Goal: Information Seeking & Learning: Find specific fact

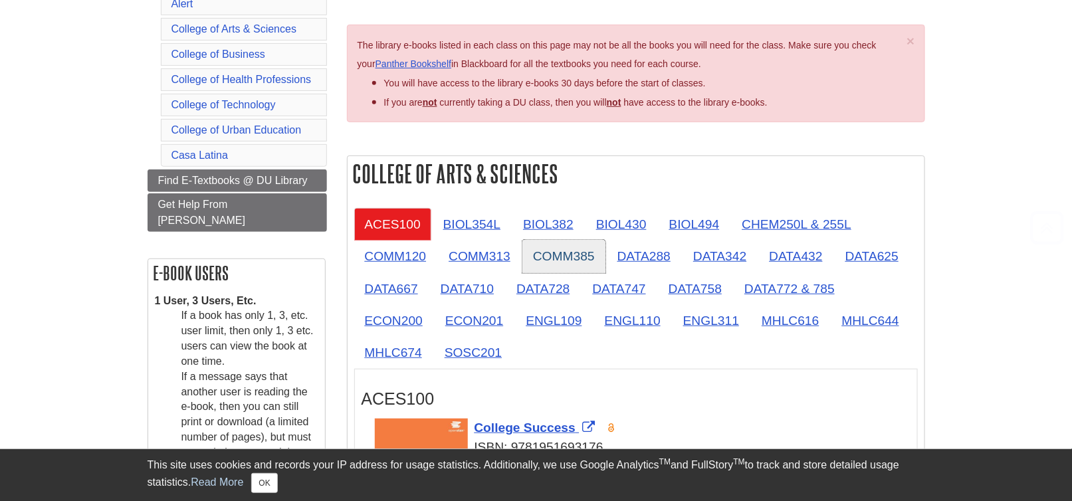
scroll to position [199, 0]
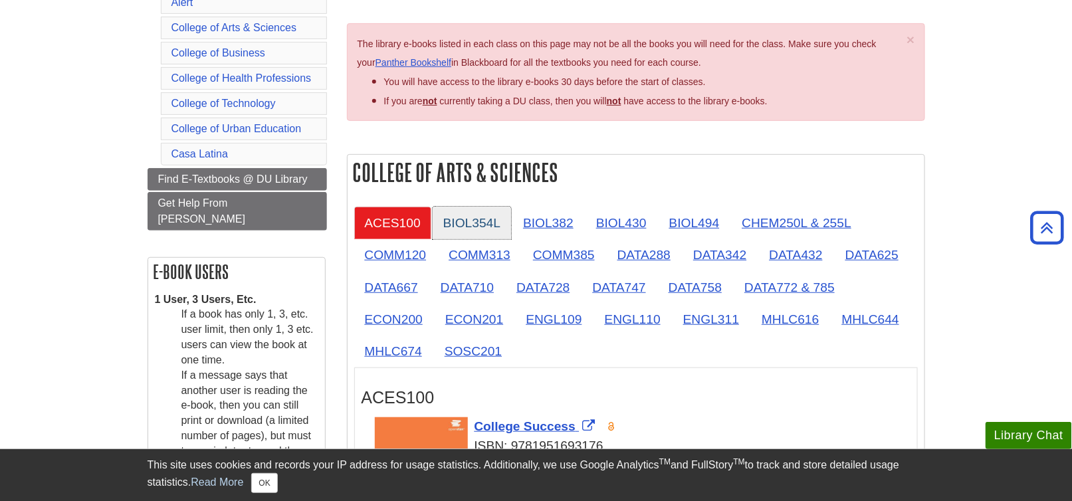
click at [465, 220] on link "BIOL354L" at bounding box center [471, 223] width 78 height 33
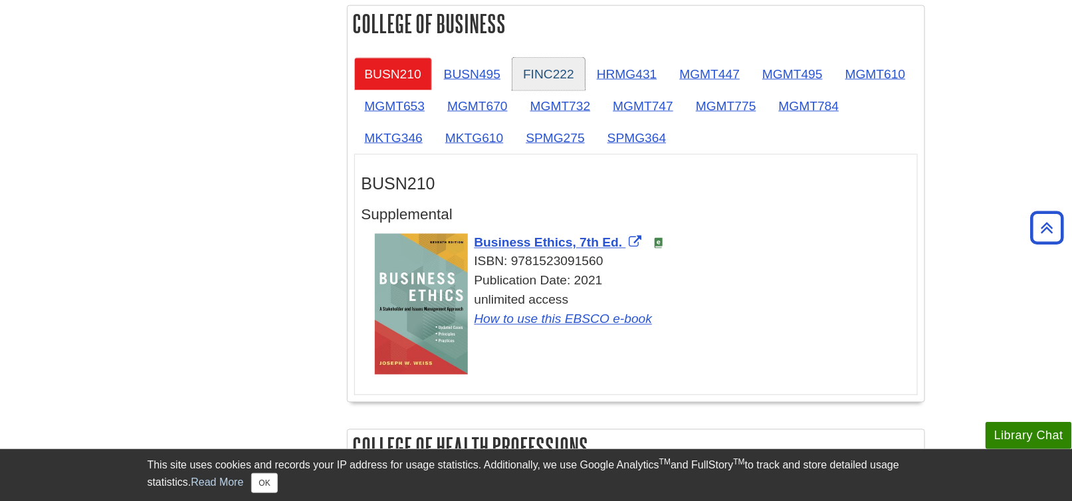
scroll to position [797, 0]
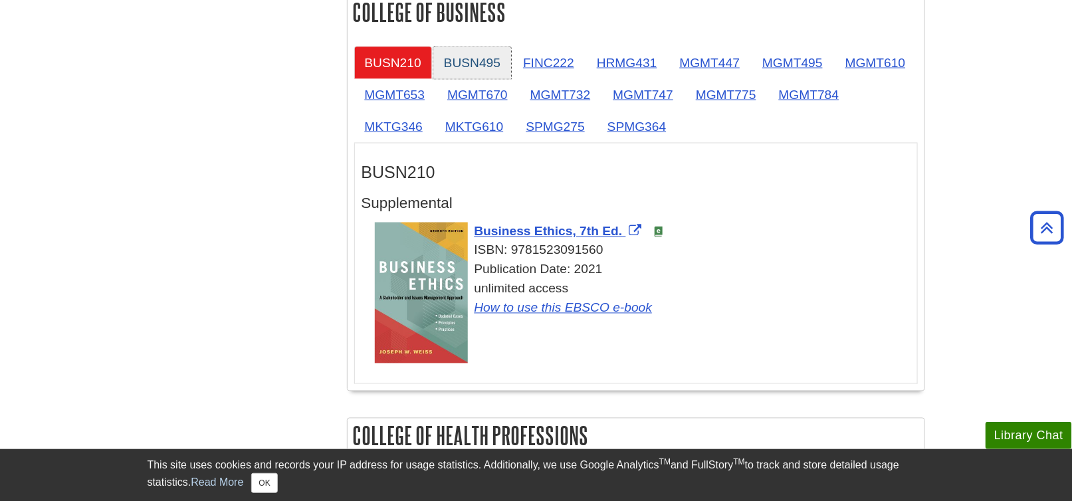
click at [473, 45] on div "BUSN210 BUSN495 FINC222 HRMG431 MGMT447 MGMT495 MGMT610 MGMT653 MGMT670 MGMT732…" at bounding box center [635, 215] width 577 height 351
click at [474, 63] on link "BUSN495" at bounding box center [472, 63] width 78 height 33
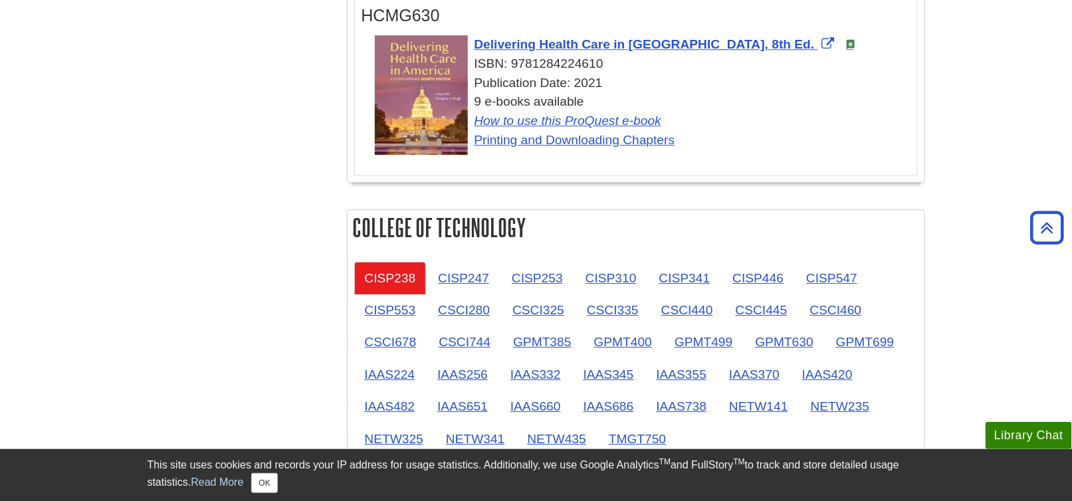
scroll to position [1528, 0]
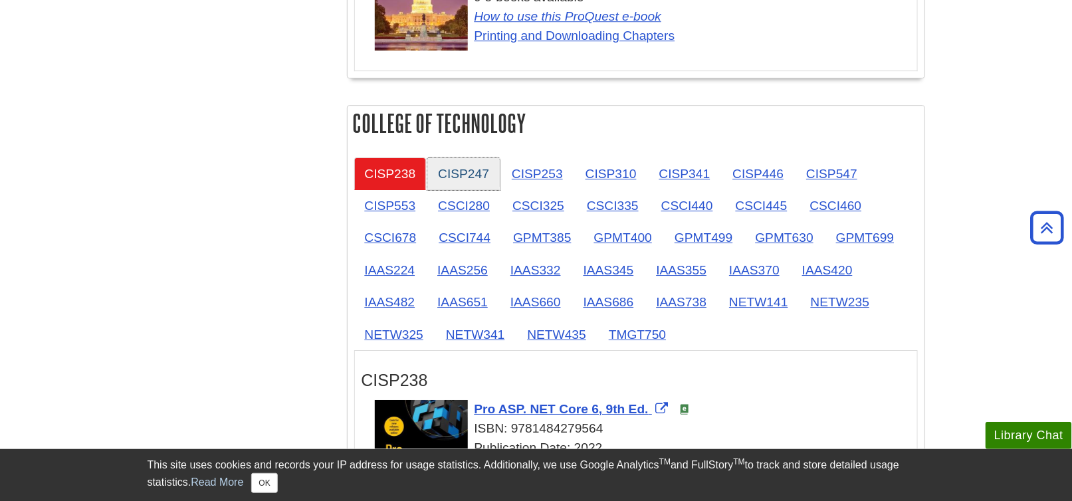
click at [471, 172] on link "CISP247" at bounding box center [463, 173] width 72 height 33
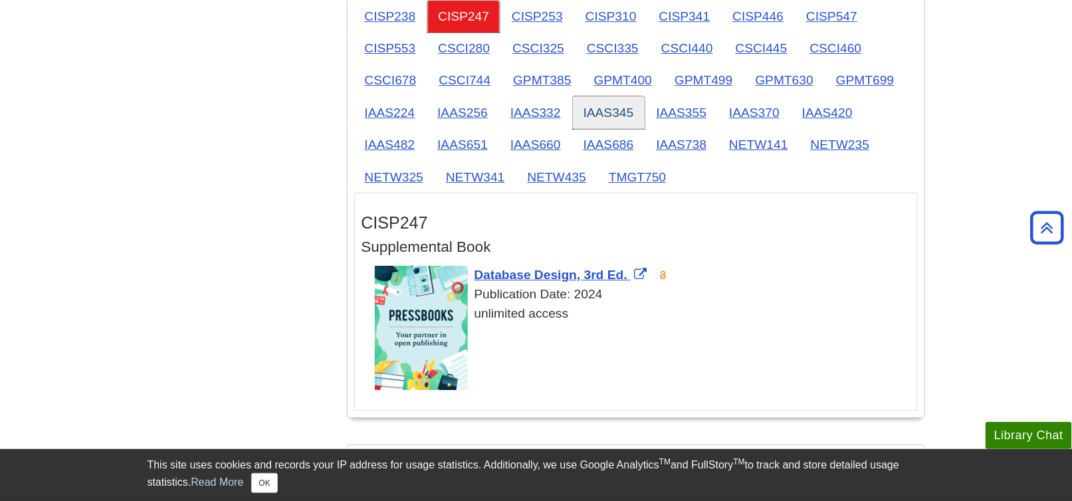
scroll to position [1661, 0]
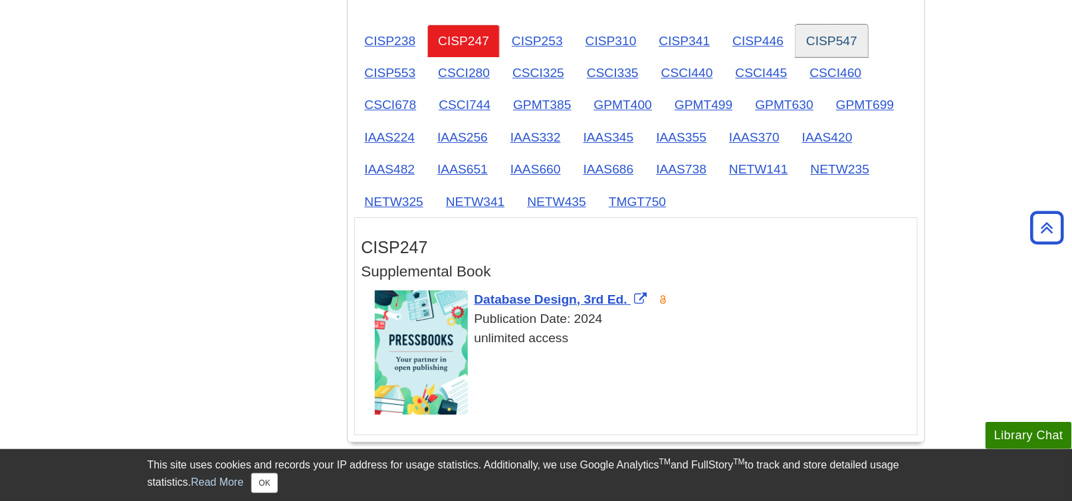
click at [832, 33] on link "CISP547" at bounding box center [831, 41] width 72 height 33
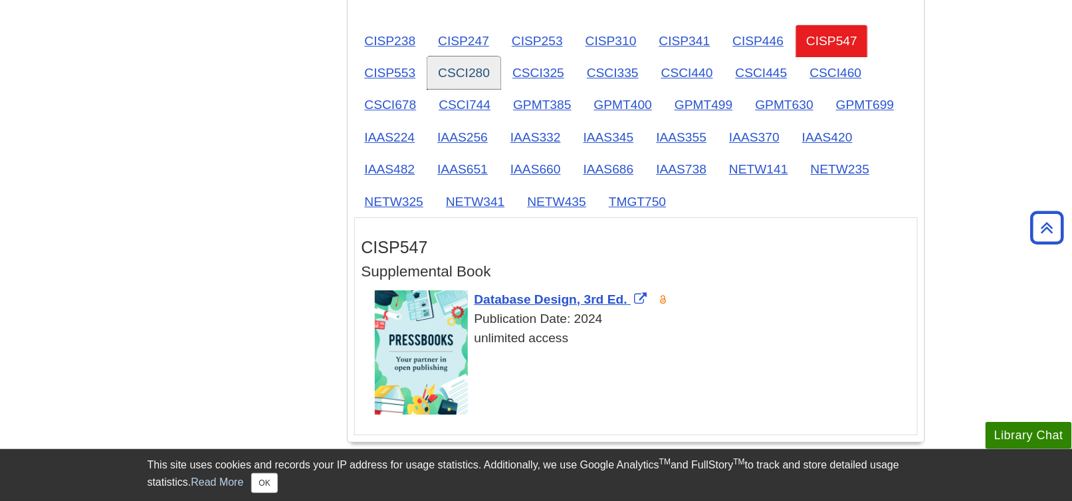
click at [474, 73] on link "CSCI280" at bounding box center [463, 72] width 73 height 33
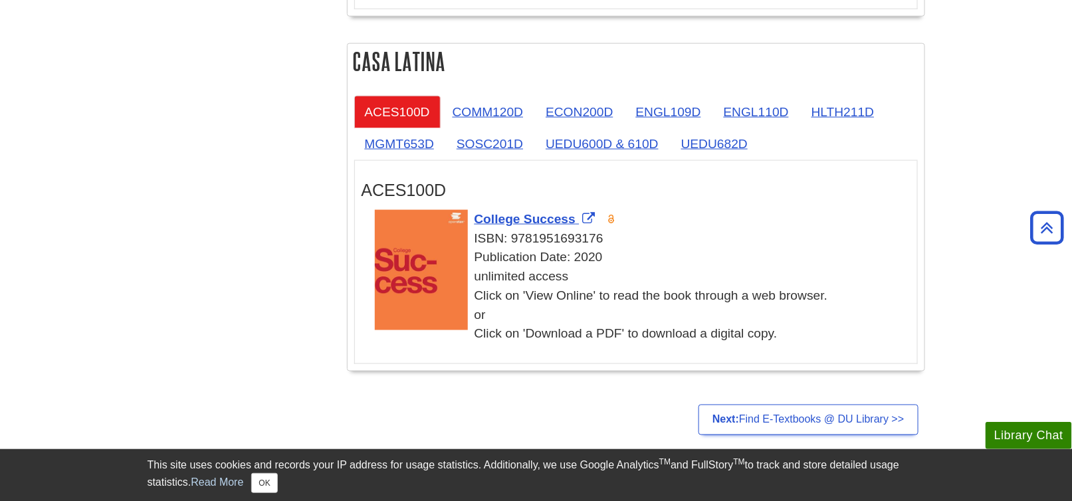
scroll to position [2525, 0]
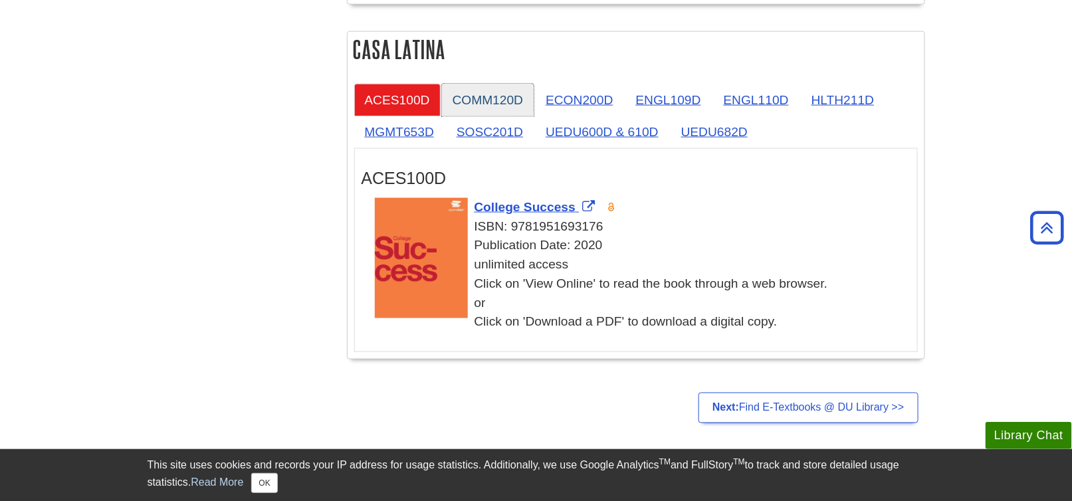
click at [484, 92] on link "COMM120D" at bounding box center [488, 100] width 92 height 33
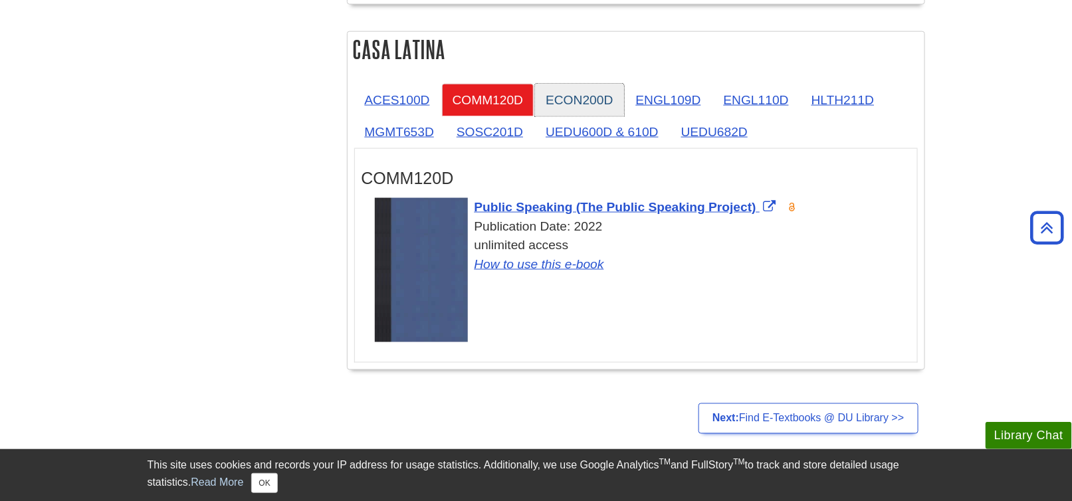
click at [577, 86] on link "ECON200D" at bounding box center [579, 100] width 88 height 33
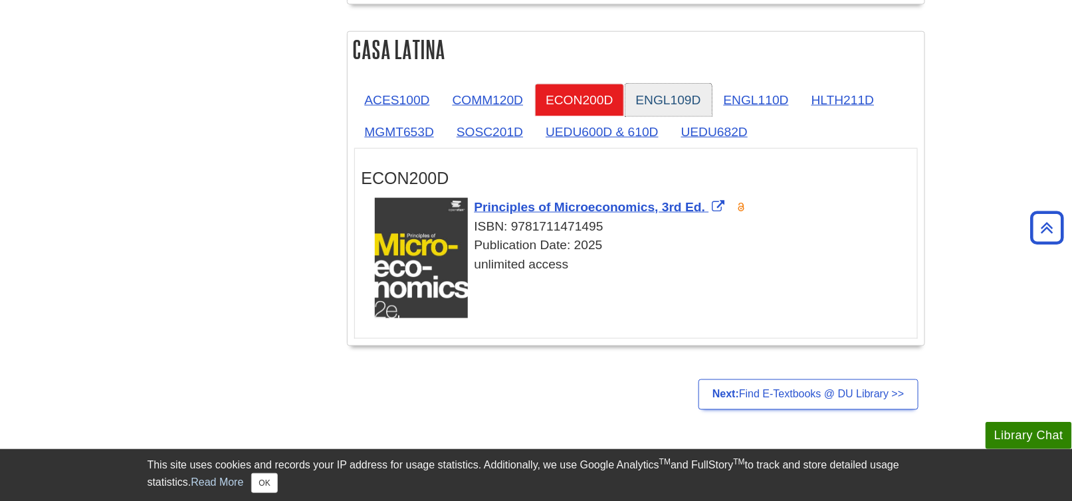
click at [666, 85] on link "ENGL109D" at bounding box center [668, 100] width 86 height 33
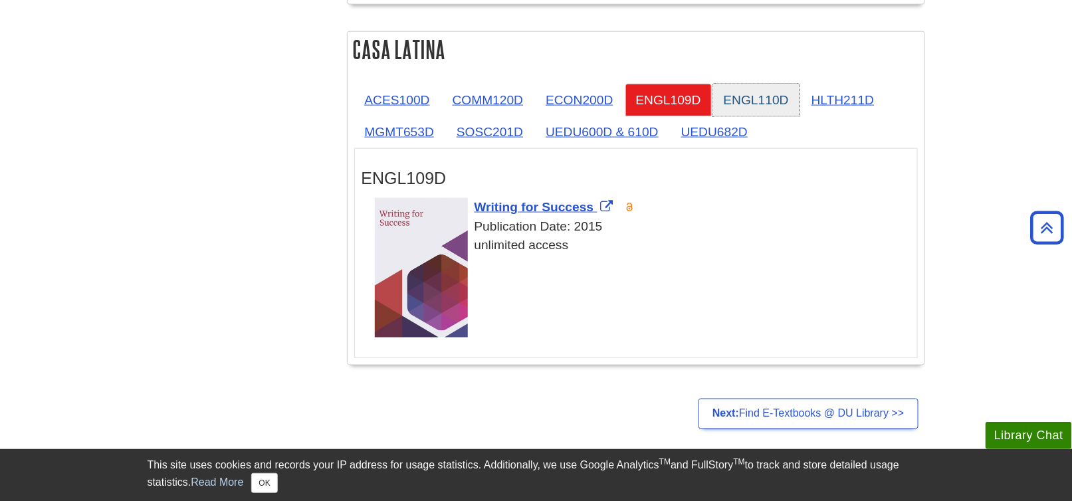
click at [764, 92] on link "ENGL110D" at bounding box center [756, 100] width 86 height 33
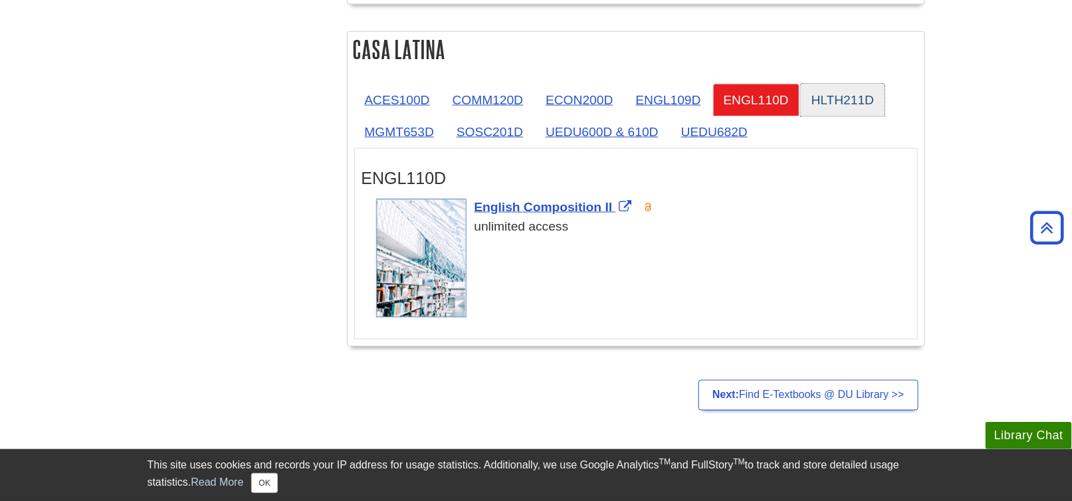
click at [832, 94] on link "HLTH211D" at bounding box center [843, 100] width 84 height 33
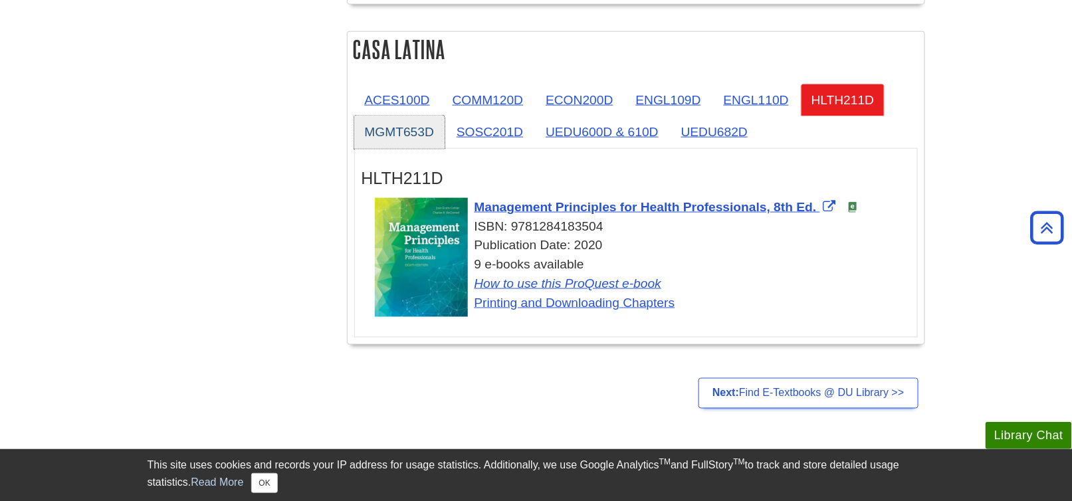
click at [388, 126] on link "MGMT653D" at bounding box center [399, 132] width 90 height 33
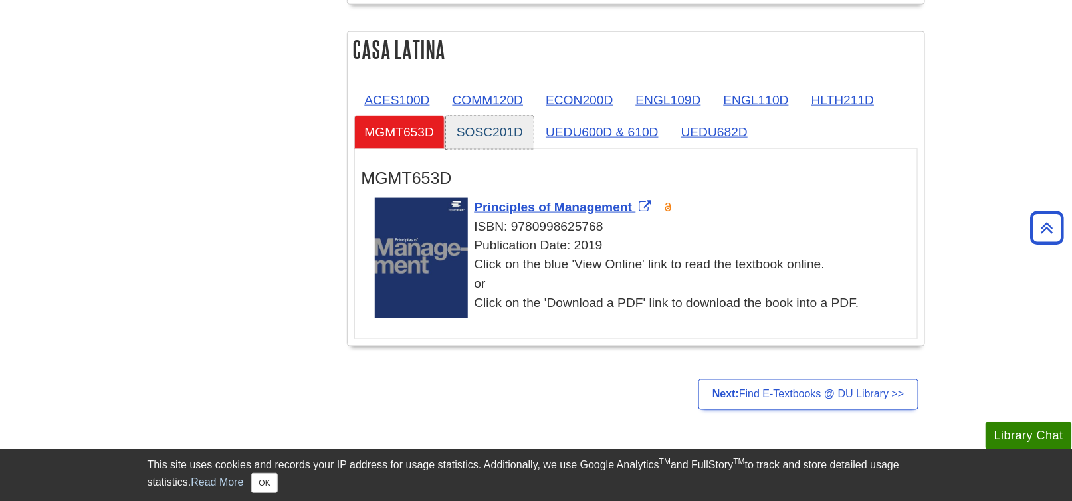
click at [494, 122] on link "SOSC201D" at bounding box center [490, 132] width 88 height 33
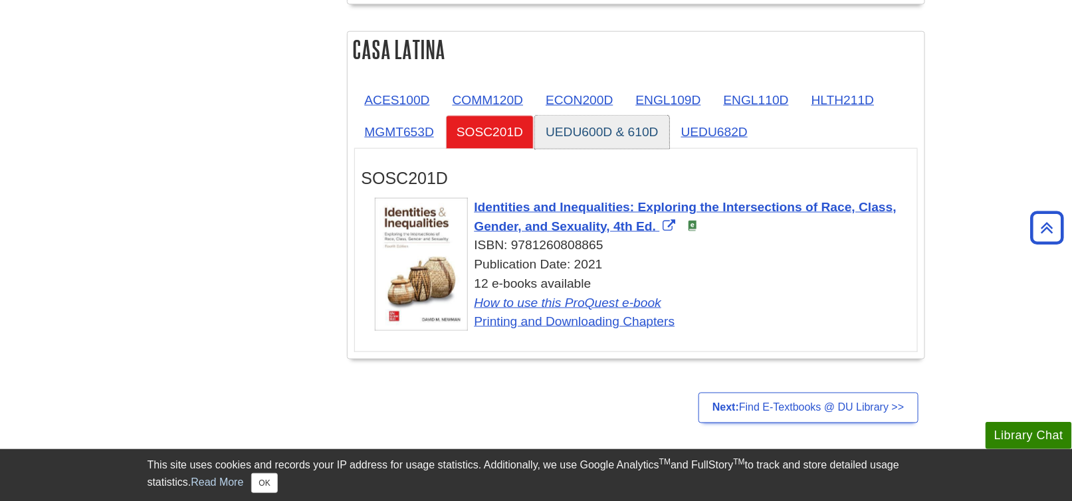
click at [583, 122] on link "UEDU600D & 610D" at bounding box center [602, 132] width 134 height 33
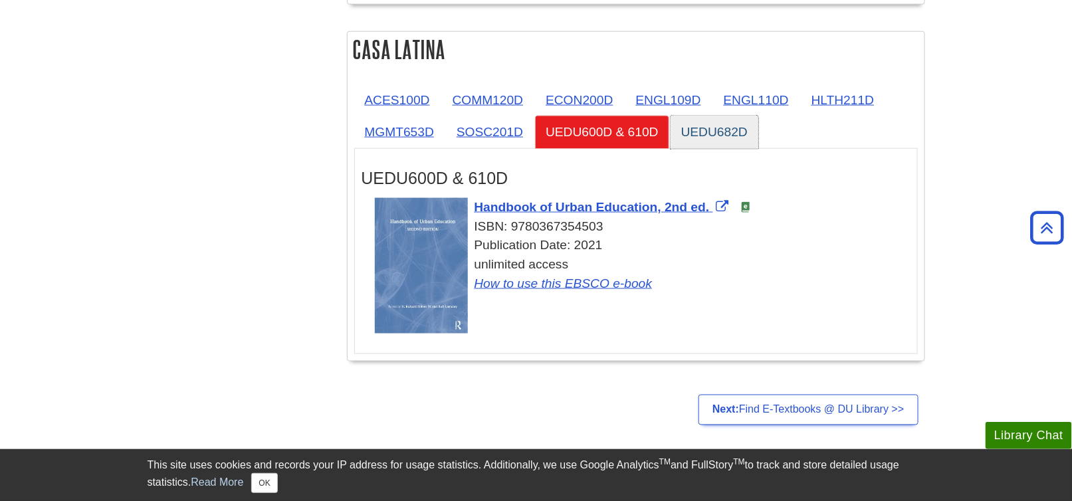
click at [701, 126] on link "UEDU682D" at bounding box center [714, 132] width 88 height 33
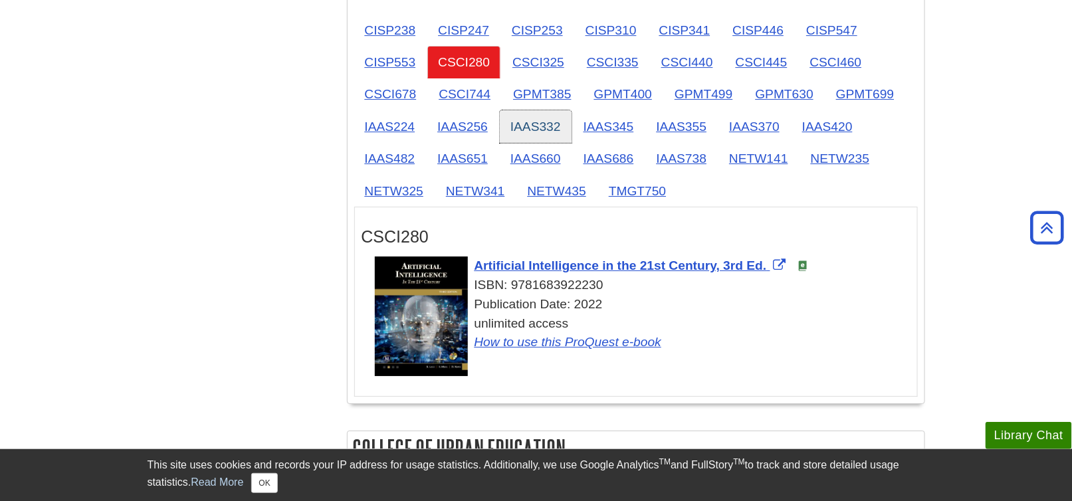
scroll to position [1594, 0]
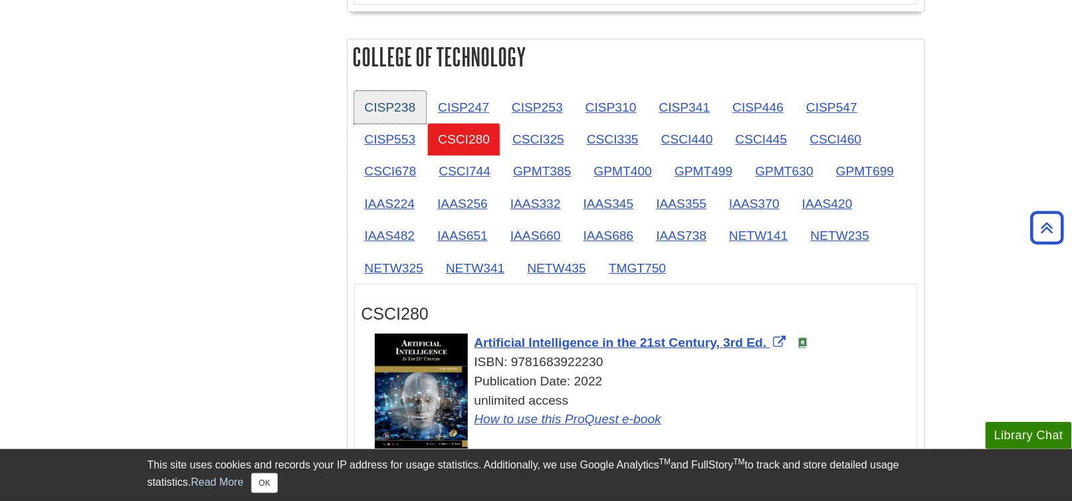
click at [402, 101] on link "CISP238" at bounding box center [390, 107] width 72 height 33
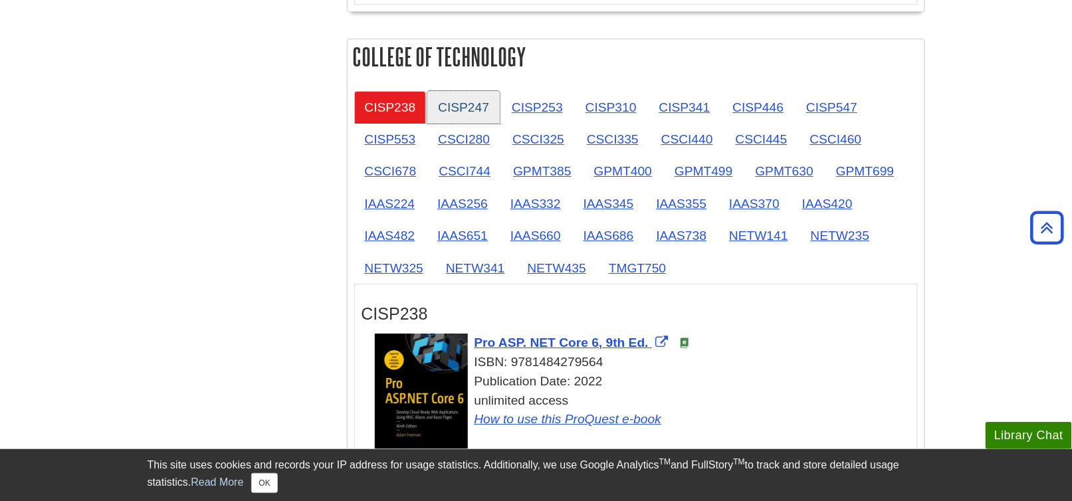
click at [461, 100] on link "CISP247" at bounding box center [463, 107] width 72 height 33
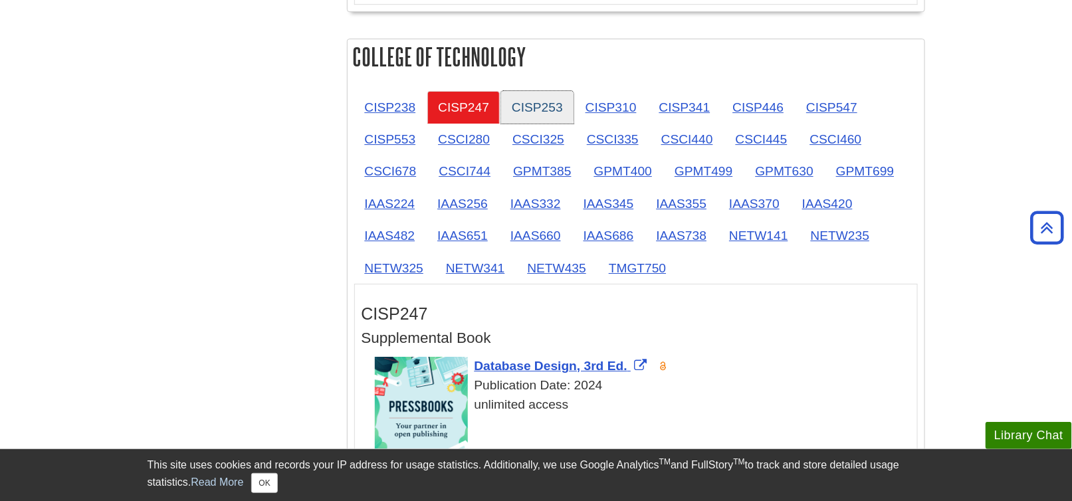
click at [545, 108] on link "CISP253" at bounding box center [537, 107] width 72 height 33
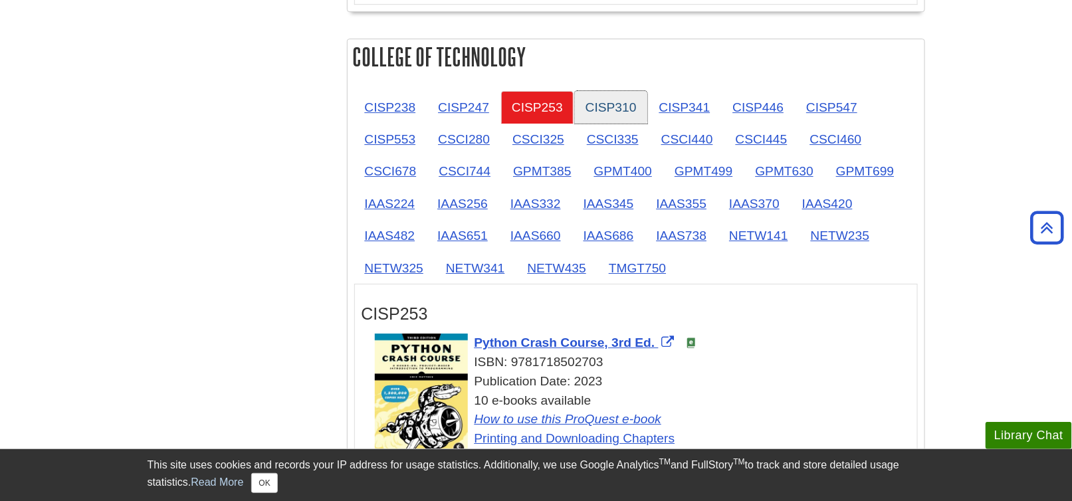
click at [605, 98] on link "CISP310" at bounding box center [611, 107] width 72 height 33
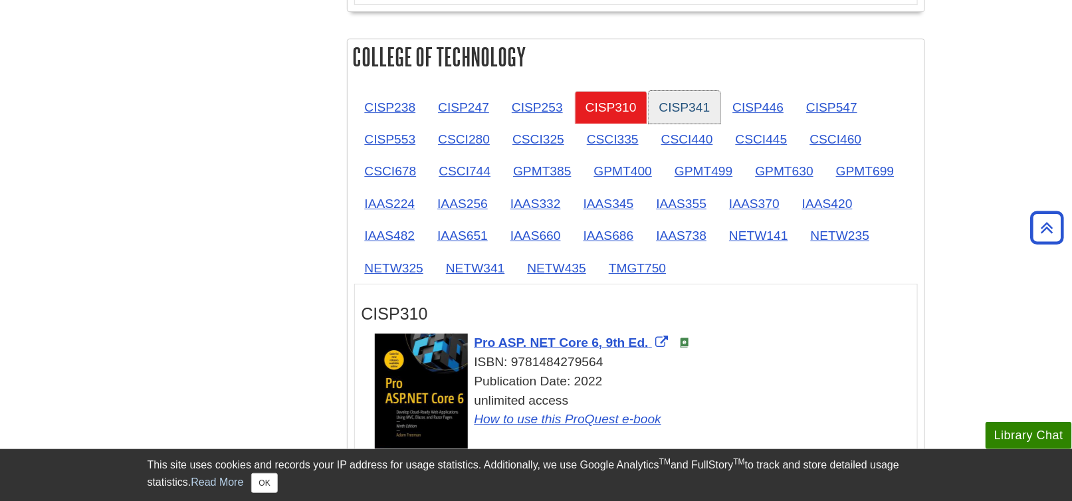
drag, startPoint x: 674, startPoint y: 96, endPoint x: 688, endPoint y: 96, distance: 14.6
click at [674, 96] on link "CISP341" at bounding box center [684, 107] width 72 height 33
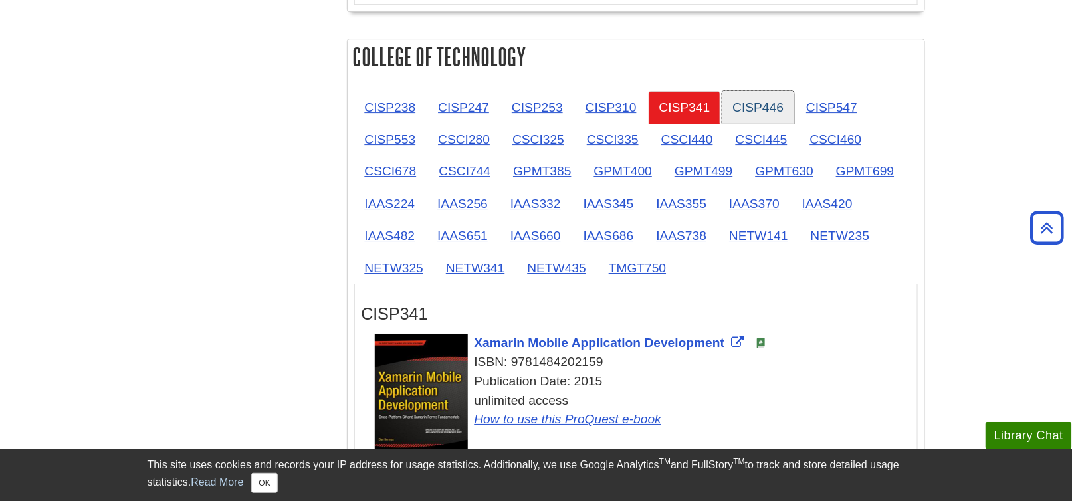
click at [763, 107] on link "CISP446" at bounding box center [757, 107] width 72 height 33
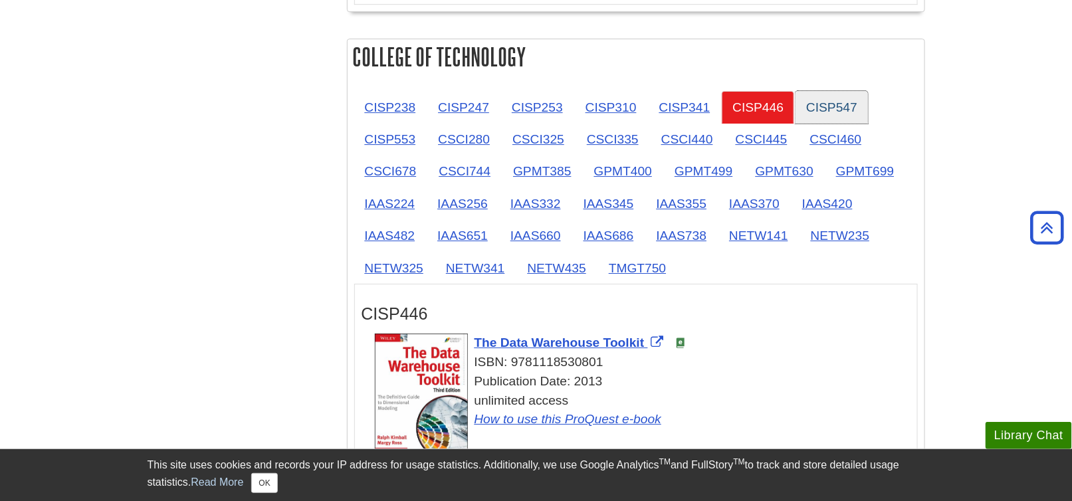
click at [818, 100] on link "CISP547" at bounding box center [831, 107] width 72 height 33
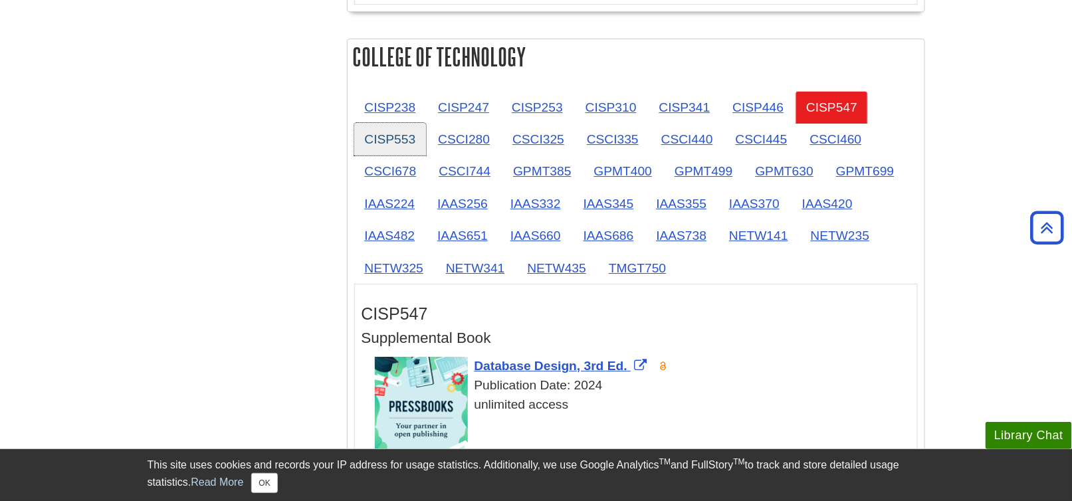
click at [392, 138] on link "CISP553" at bounding box center [390, 139] width 72 height 33
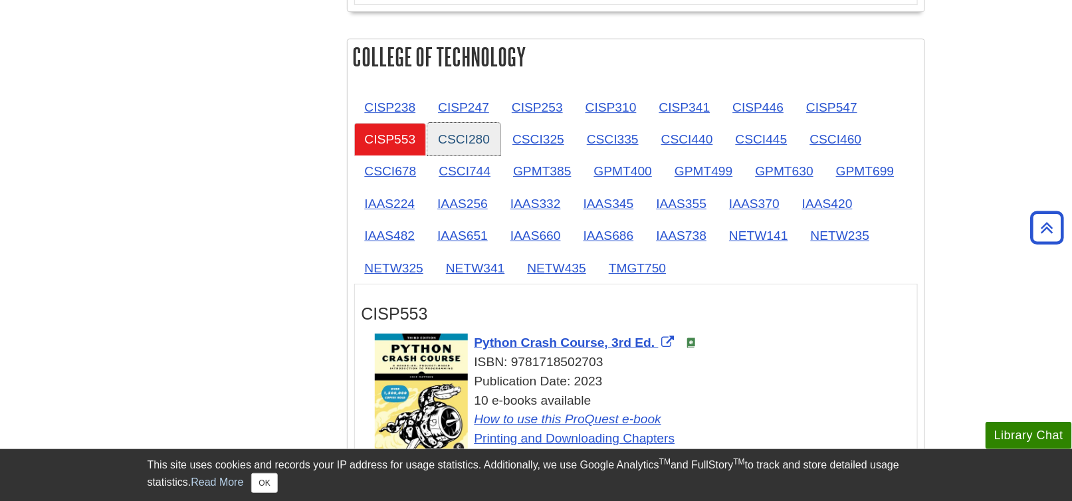
click at [453, 148] on link "CSCI280" at bounding box center [463, 139] width 73 height 33
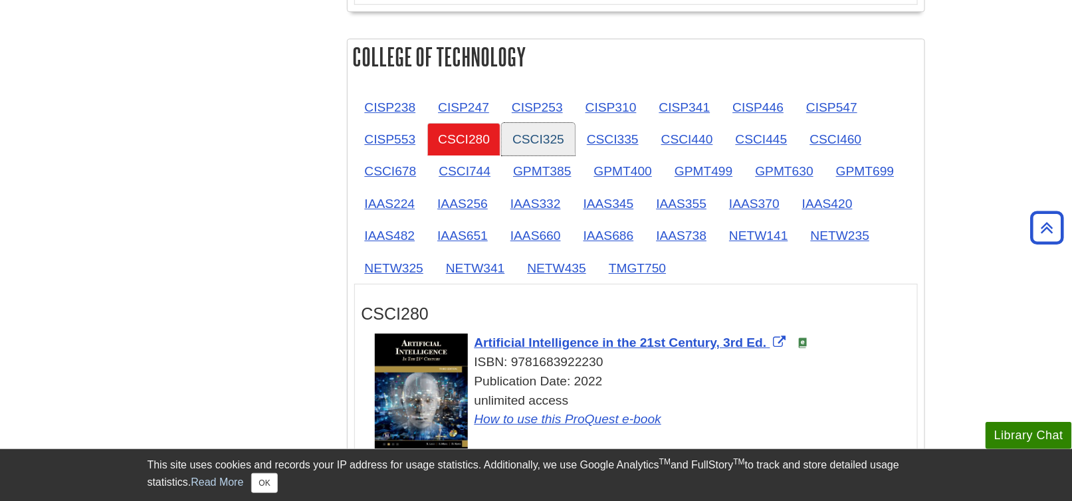
click at [540, 131] on link "CSCI325" at bounding box center [538, 139] width 73 height 33
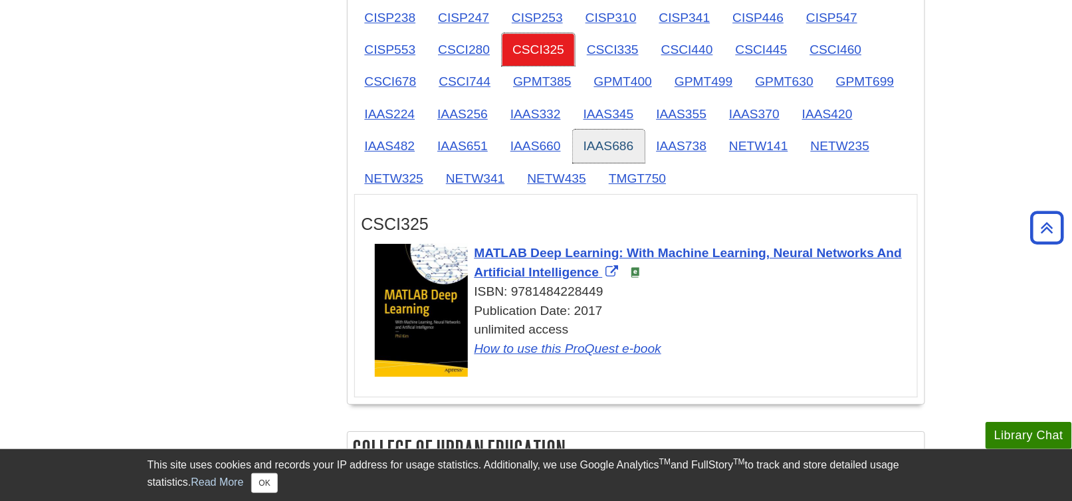
scroll to position [1661, 0]
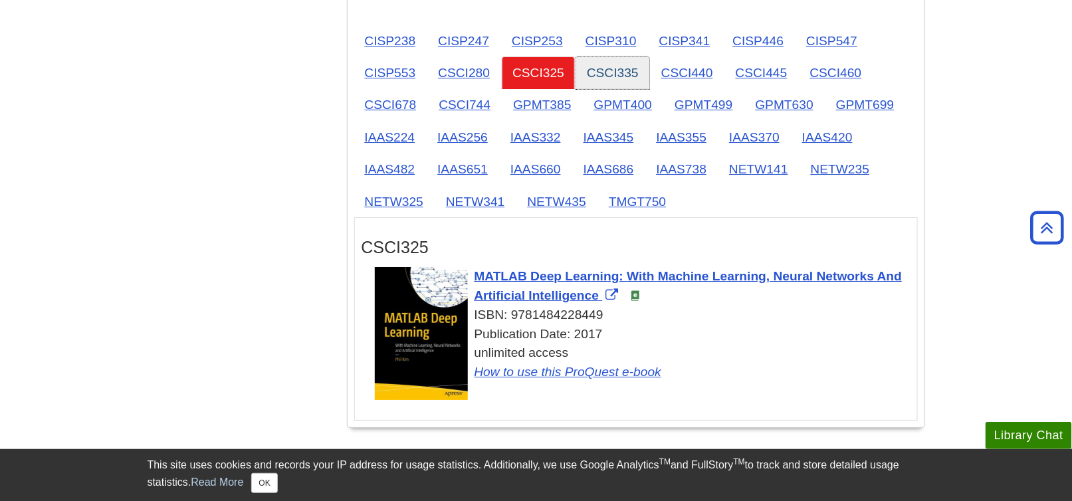
click at [616, 71] on link "CSCI335" at bounding box center [612, 72] width 73 height 33
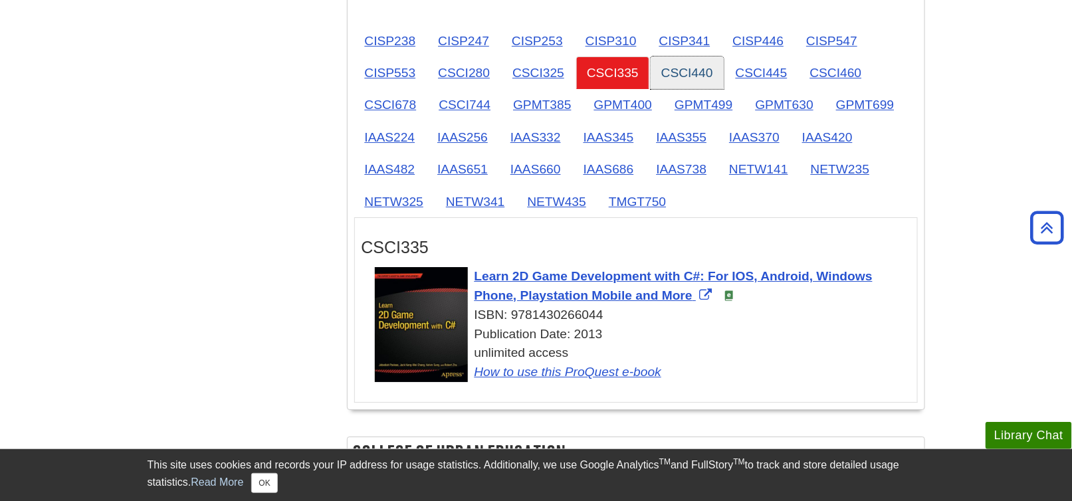
click at [692, 67] on link "CSCI440" at bounding box center [686, 72] width 73 height 33
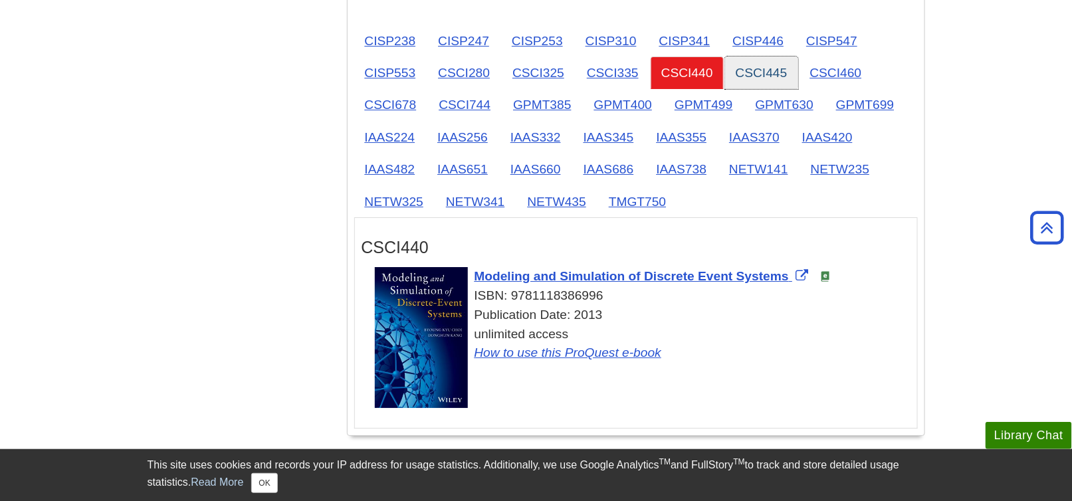
click at [753, 68] on link "CSCI445" at bounding box center [761, 72] width 73 height 33
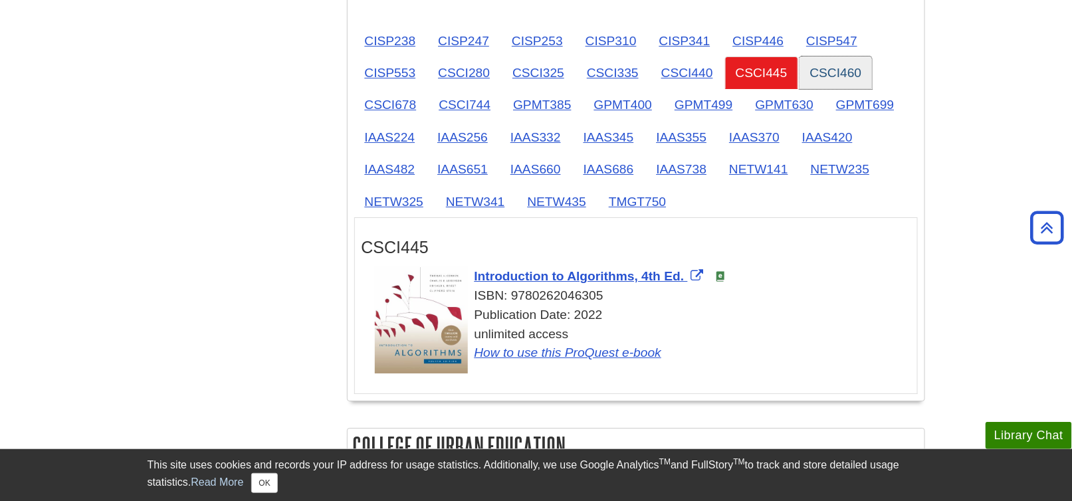
click at [819, 65] on link "CSCI460" at bounding box center [835, 72] width 73 height 33
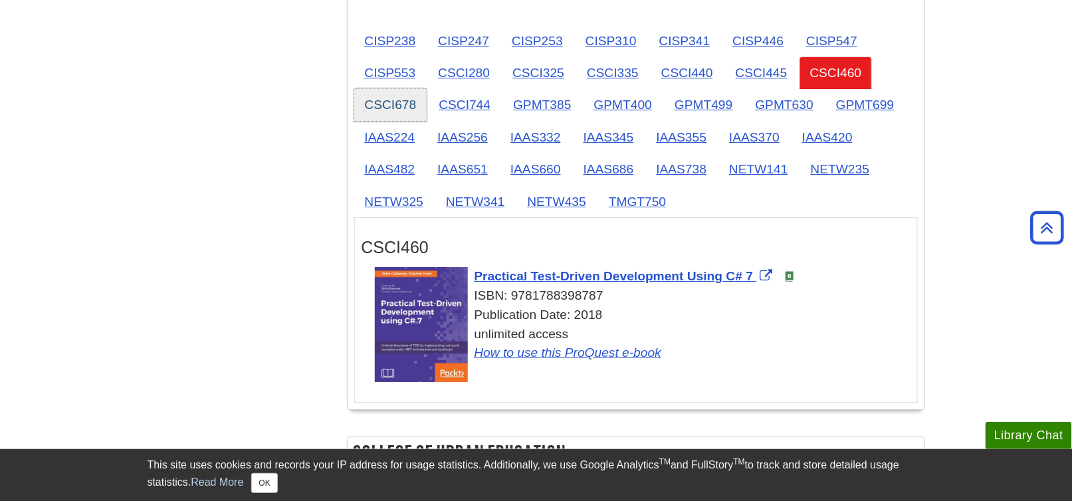
click at [394, 94] on link "CSCI678" at bounding box center [390, 104] width 73 height 33
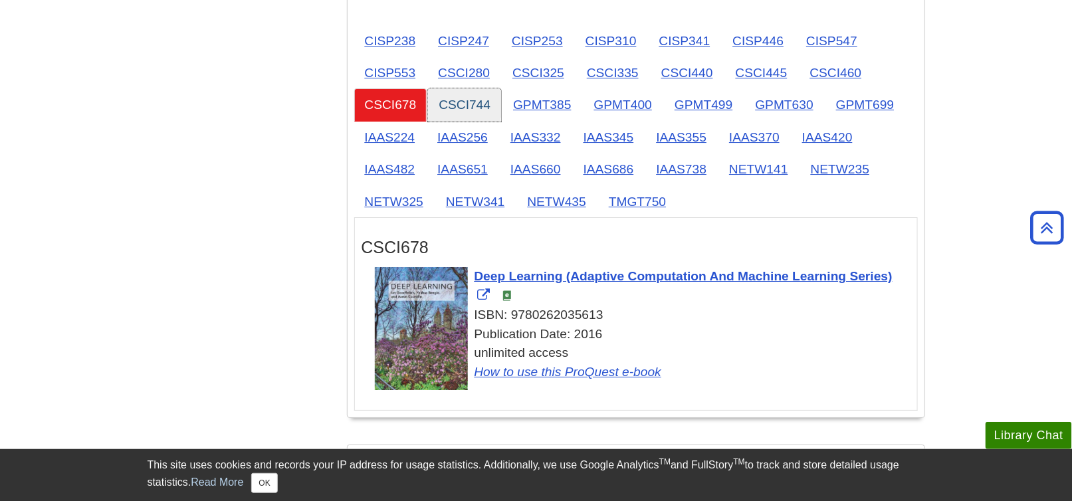
click at [455, 98] on link "CSCI744" at bounding box center [464, 104] width 73 height 33
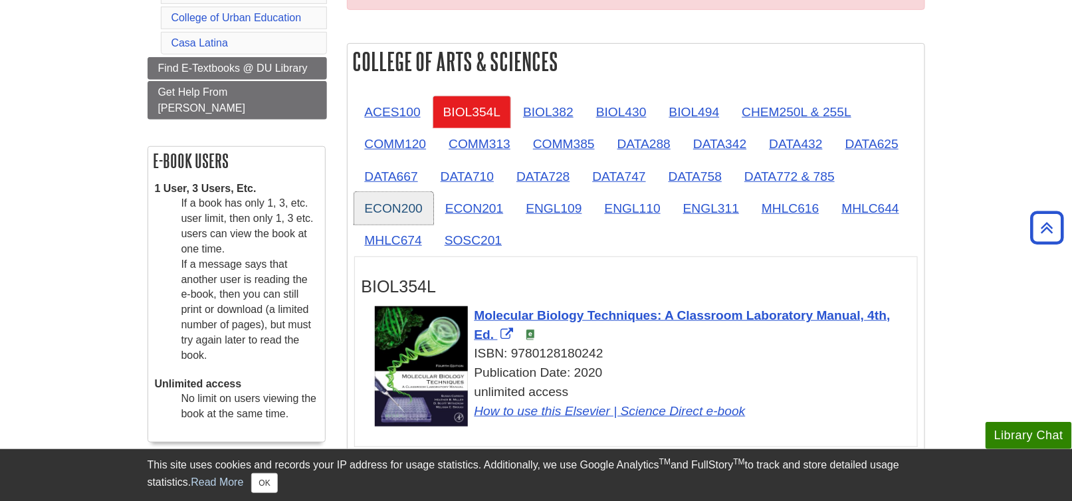
scroll to position [266, 0]
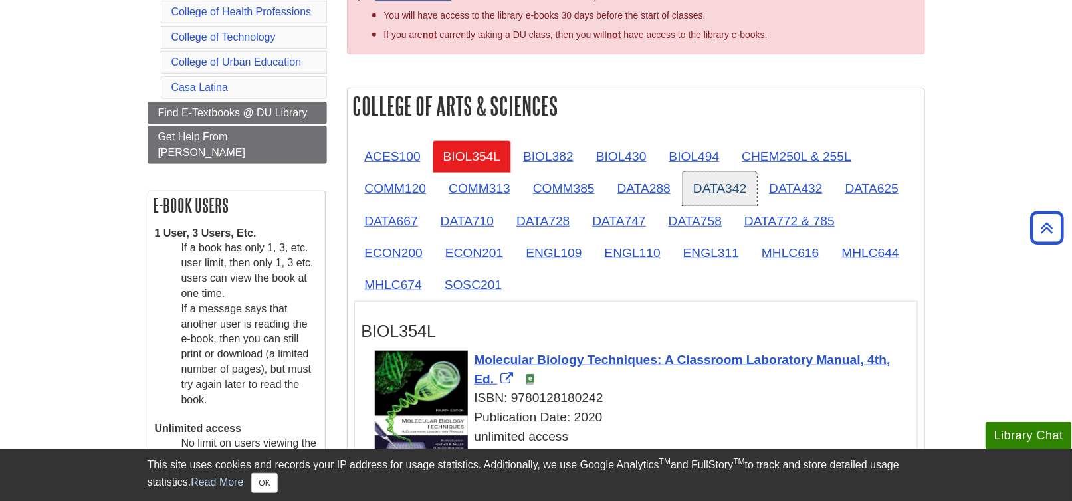
click at [717, 185] on link "DATA342" at bounding box center [719, 188] width 74 height 33
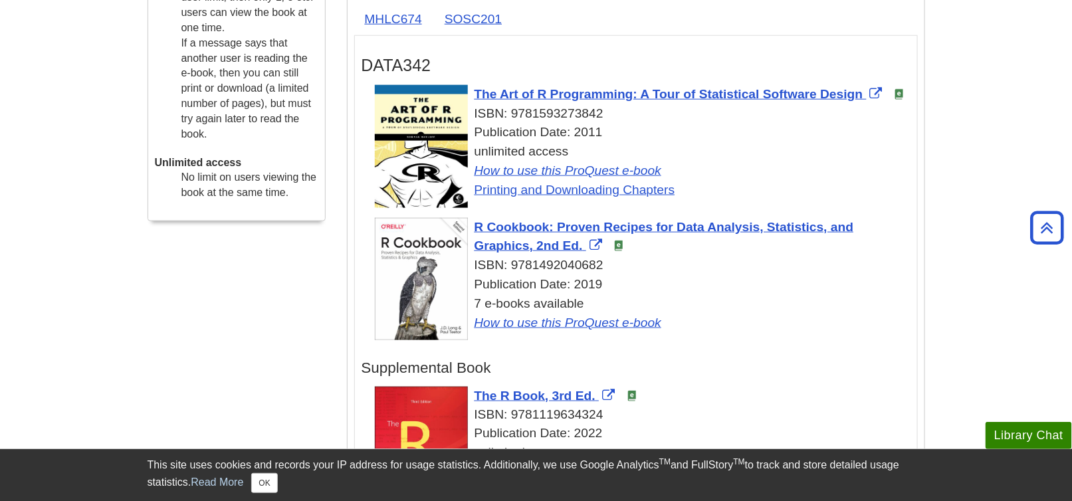
scroll to position [531, 0]
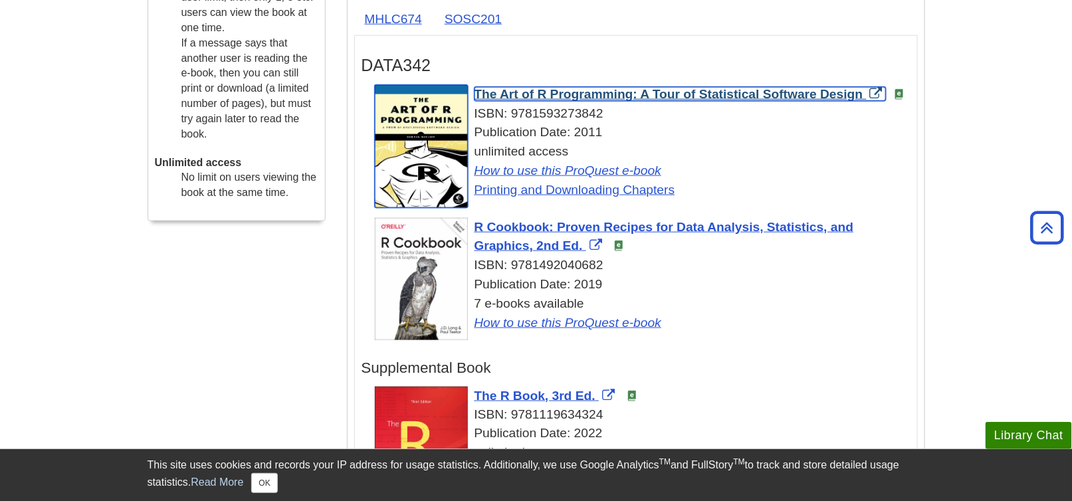
click at [563, 96] on span "The Art of R Programming: A Tour of Statistical Software Design" at bounding box center [668, 94] width 389 height 14
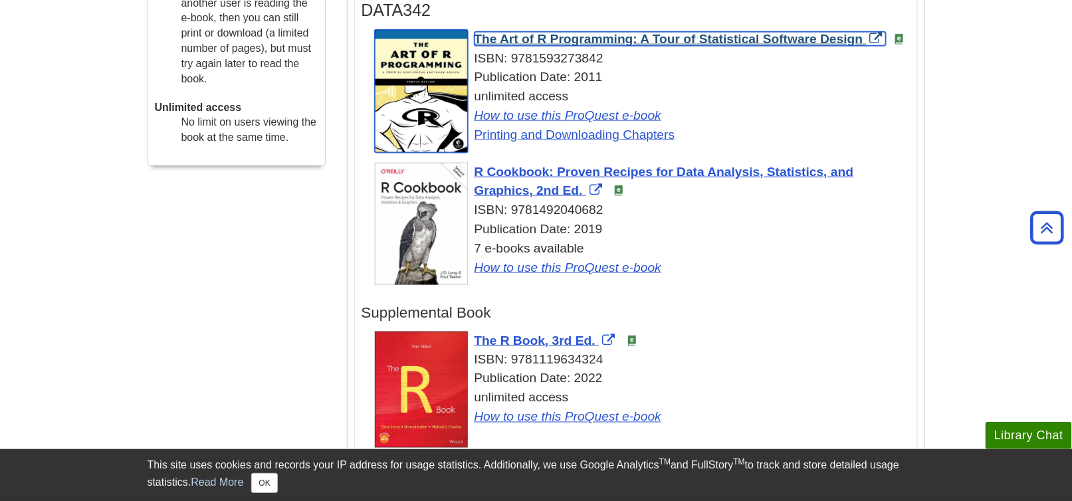
scroll to position [664, 0]
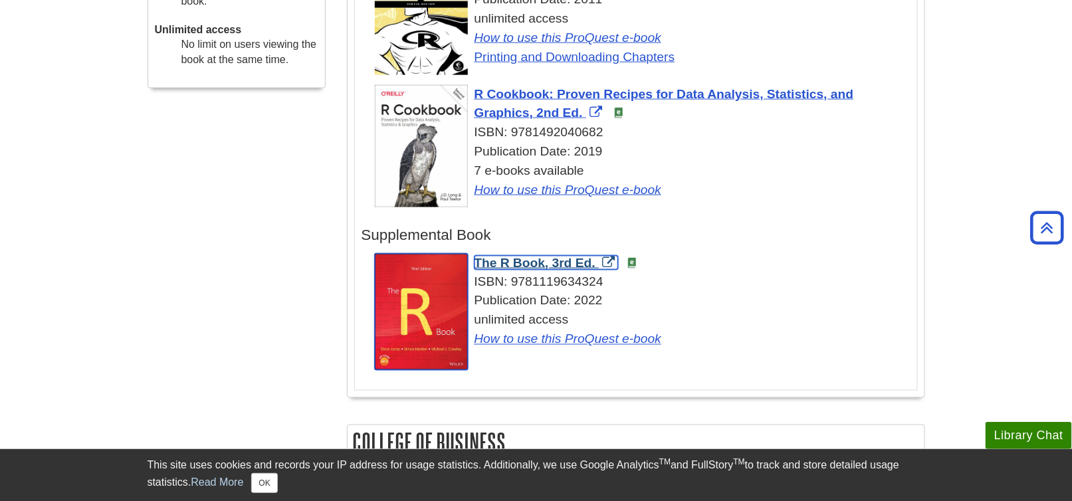
click at [506, 260] on span "The R Book, 3rd Ed." at bounding box center [534, 263] width 121 height 14
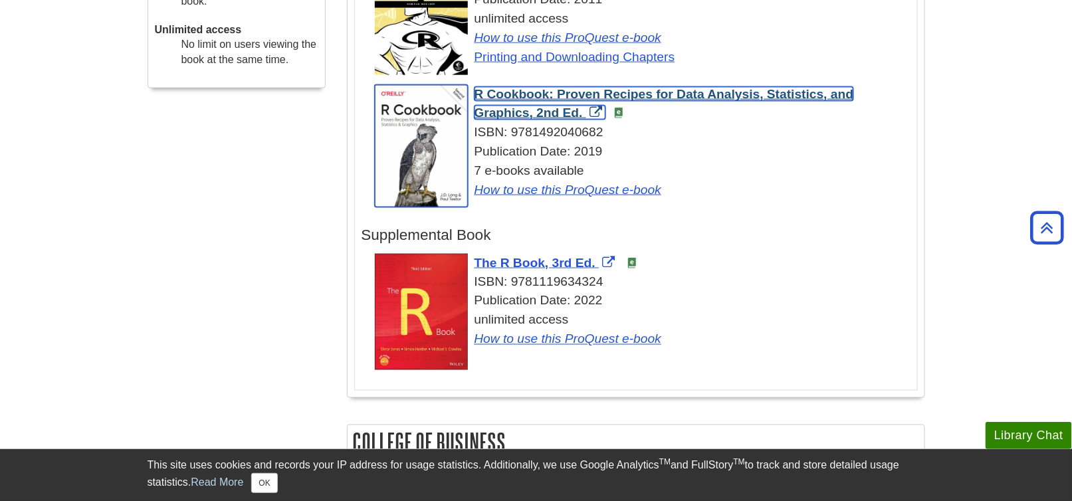
click at [571, 89] on span "R Cookbook: Proven Recipes for Data Analysis, Statistics, and Graphics, 2nd Ed." at bounding box center [663, 103] width 379 height 33
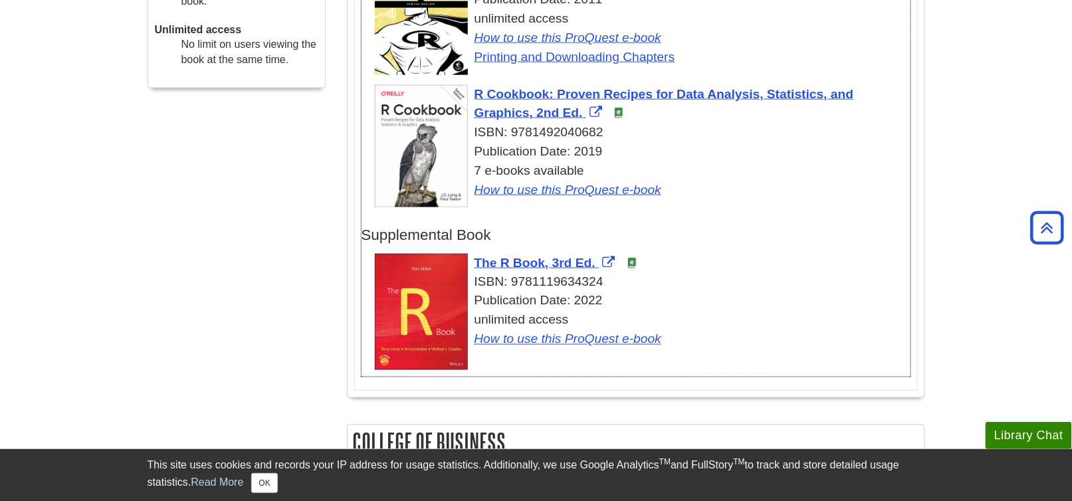
drag, startPoint x: 597, startPoint y: 130, endPoint x: 512, endPoint y: 135, distance: 85.2
click at [512, 135] on div "ISBN: 9781492040682" at bounding box center [642, 132] width 535 height 19
copy div "9781492040682"
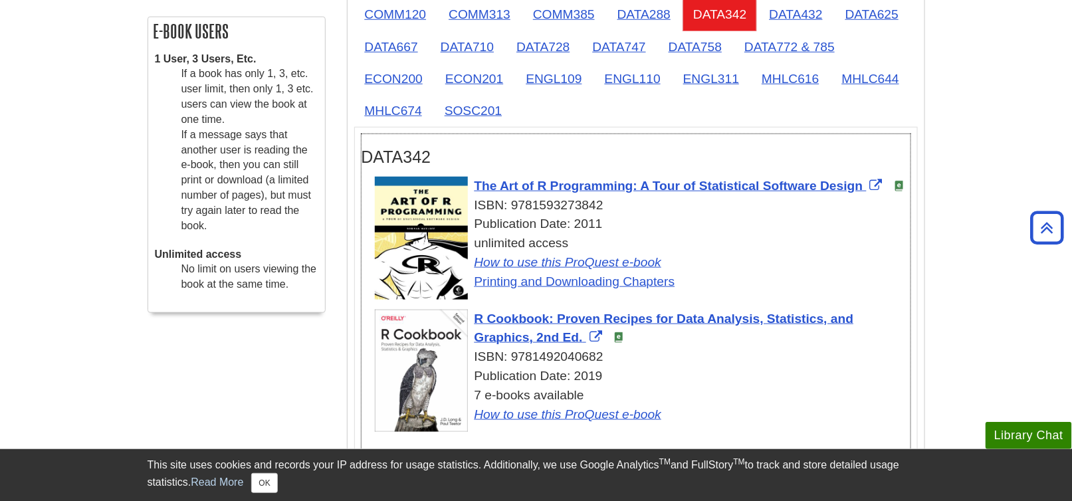
scroll to position [399, 0]
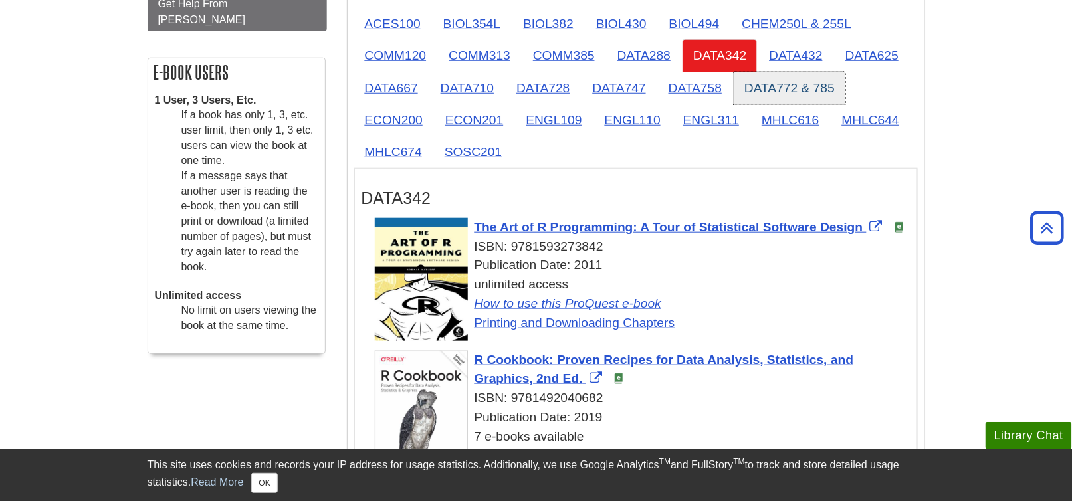
click at [782, 83] on link "DATA772 & 785" at bounding box center [789, 88] width 112 height 33
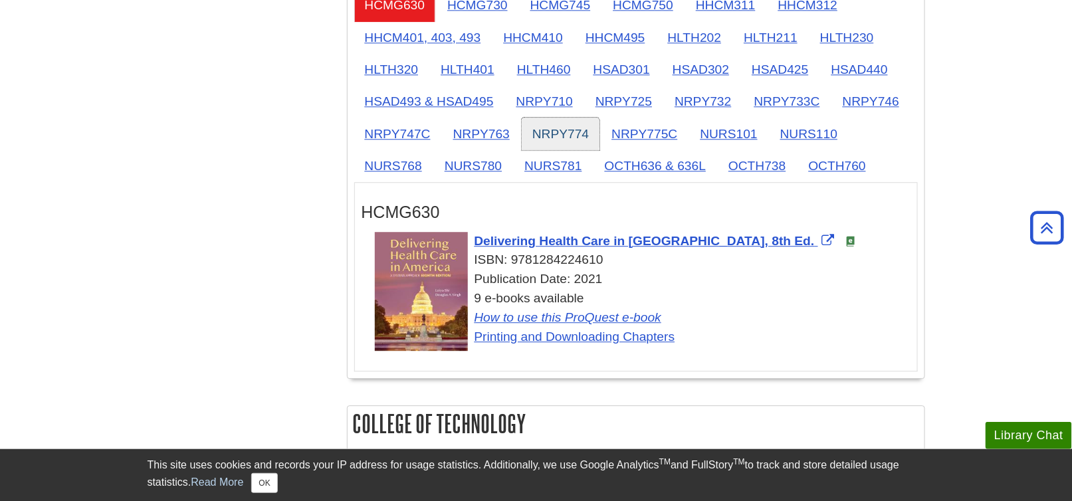
scroll to position [1262, 0]
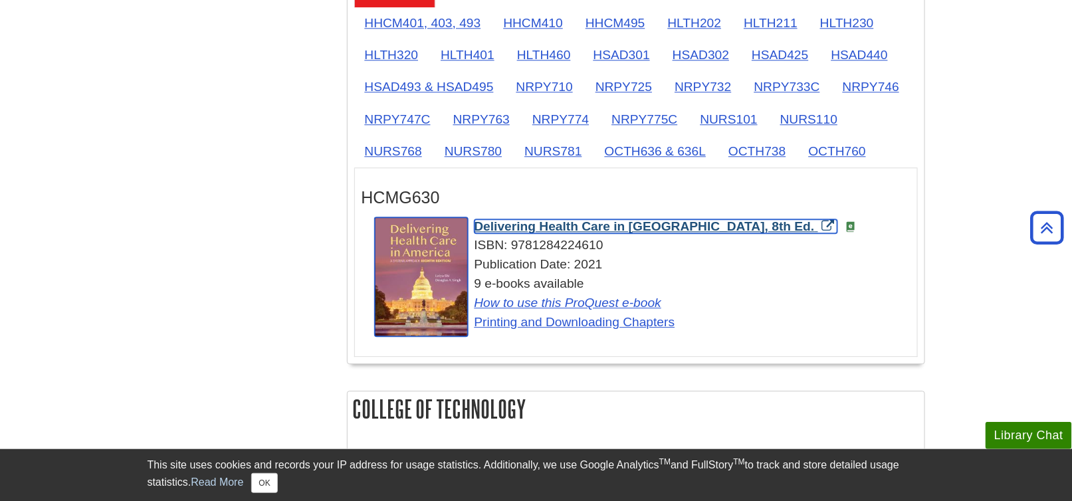
click at [542, 220] on span "Delivering Health Care in [GEOGRAPHIC_DATA], 8th Ed." at bounding box center [644, 226] width 340 height 14
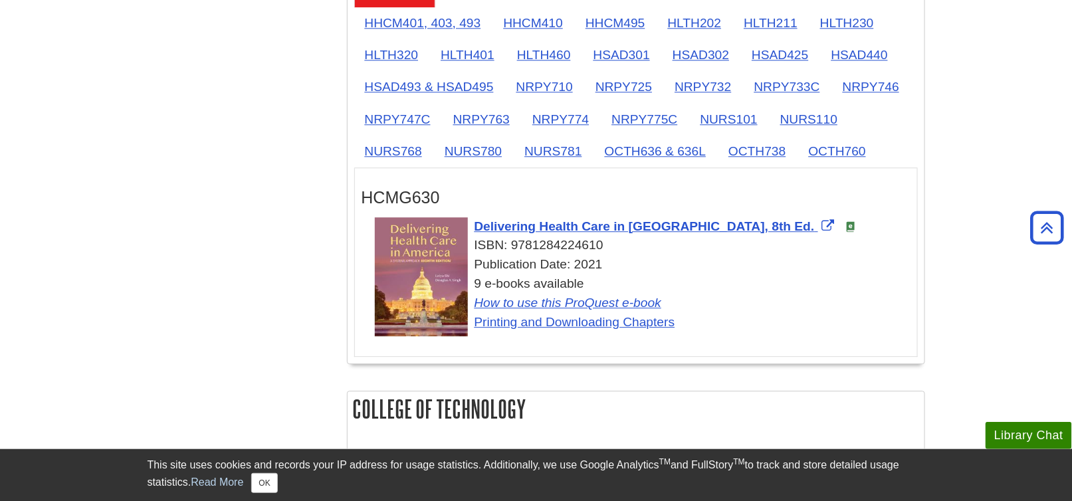
drag, startPoint x: 613, startPoint y: 239, endPoint x: 514, endPoint y: 240, distance: 99.7
click at [514, 240] on div "ISBN: 9781284224610" at bounding box center [642, 245] width 535 height 19
copy div "9781284224610"
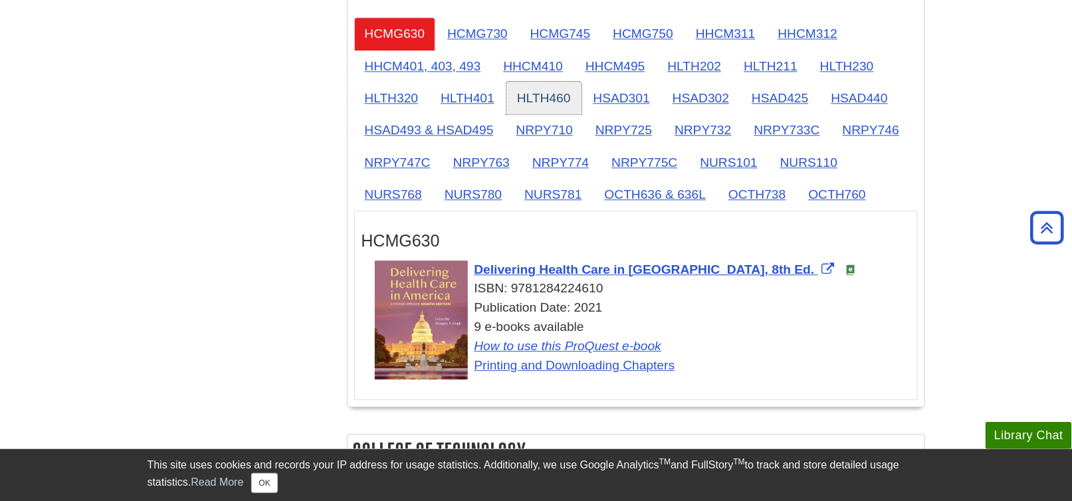
scroll to position [1196, 0]
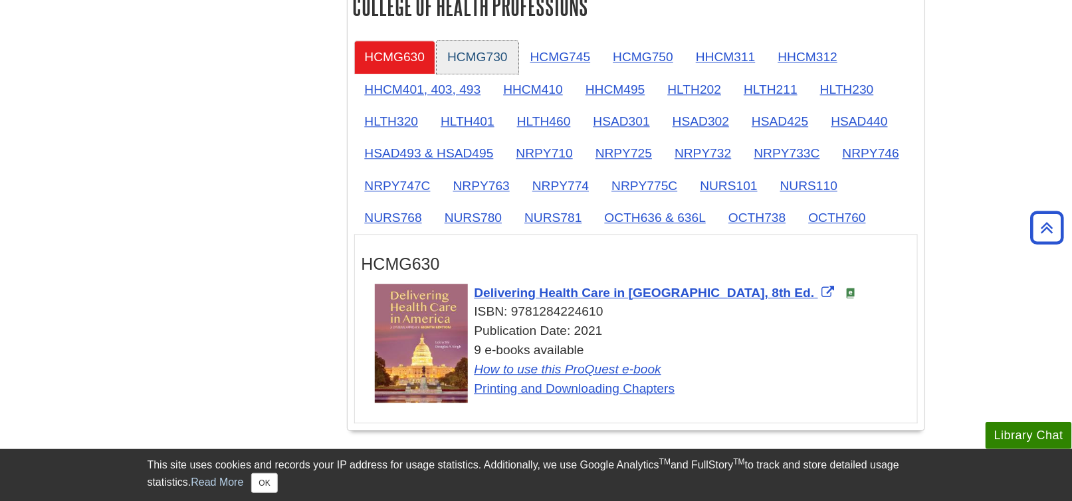
click at [490, 54] on link "HCMG730" at bounding box center [477, 57] width 82 height 33
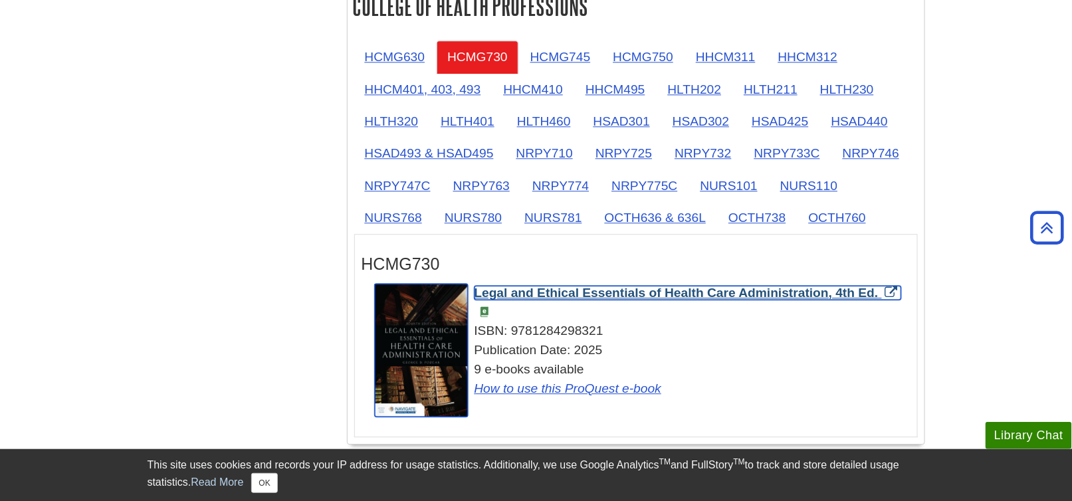
click at [553, 288] on span "Legal and Ethical Essentials of Health Care Administration, 4th Ed." at bounding box center [676, 293] width 404 height 14
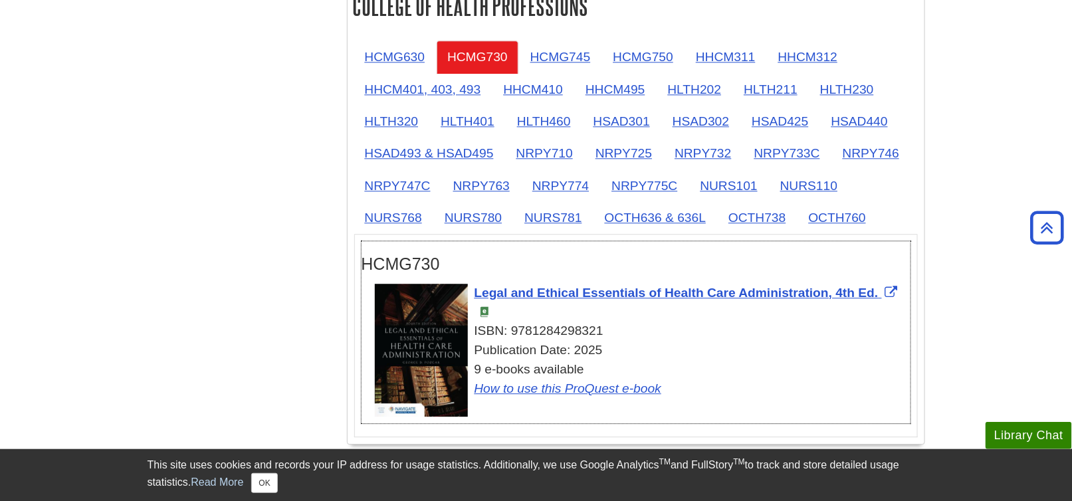
drag, startPoint x: 603, startPoint y: 324, endPoint x: 514, endPoint y: 324, distance: 89.7
click at [514, 324] on div "ISBN: 9781284298321" at bounding box center [642, 331] width 535 height 19
copy div "9781284298321"
click at [624, 351] on div "Publication Date: 2025" at bounding box center [642, 350] width 535 height 19
drag, startPoint x: 607, startPoint y: 322, endPoint x: 513, endPoint y: 324, distance: 93.7
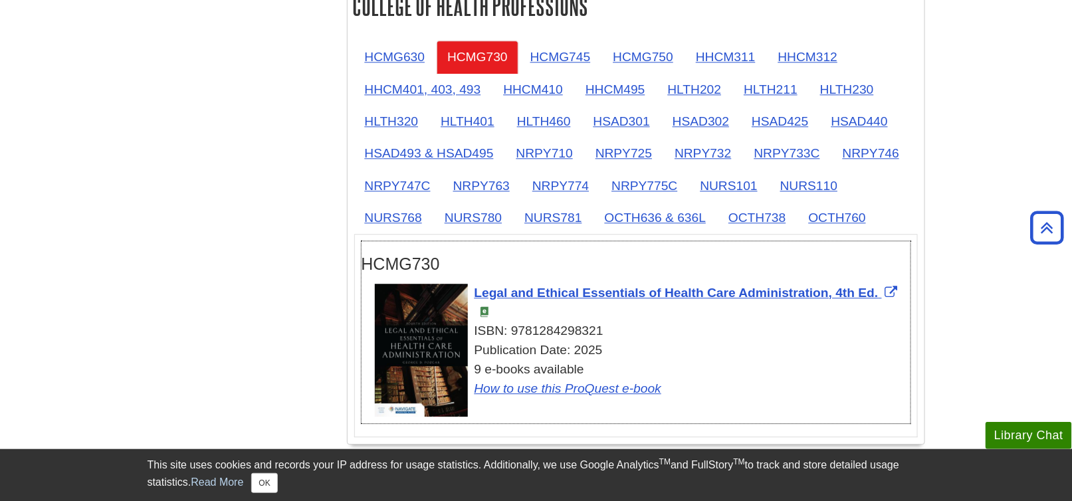
click at [513, 324] on div "ISBN: 9781284298321" at bounding box center [642, 331] width 535 height 19
copy div "9781284298321"
click at [635, 54] on link "HCMG750" at bounding box center [643, 57] width 82 height 33
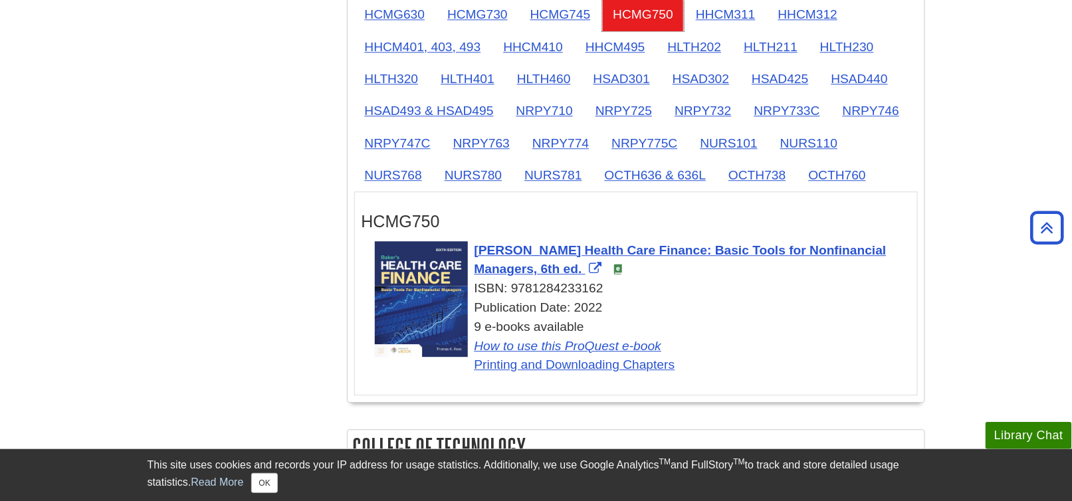
scroll to position [1262, 0]
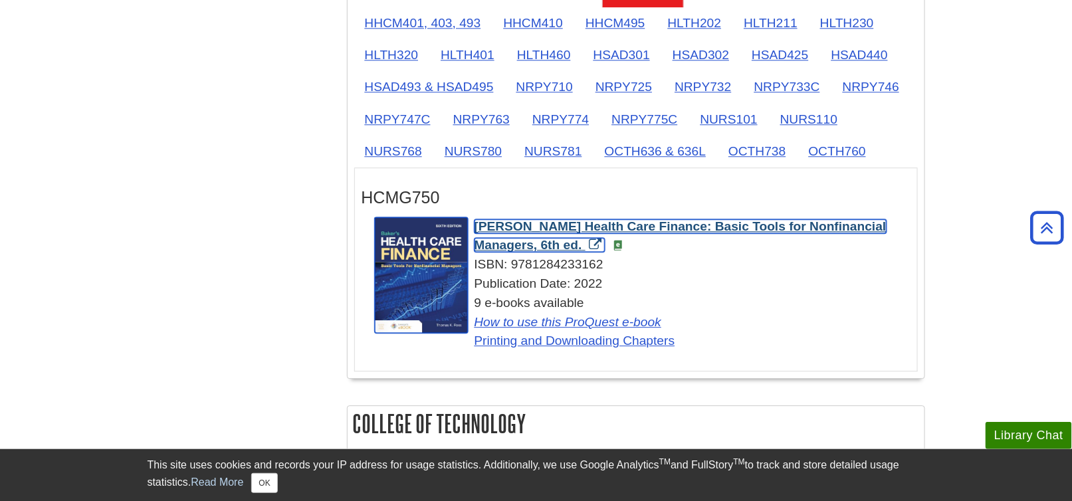
click at [553, 219] on span "[PERSON_NAME] Health Care Finance: Basic Tools for Nonfinancial Managers, 6th e…" at bounding box center [680, 235] width 412 height 33
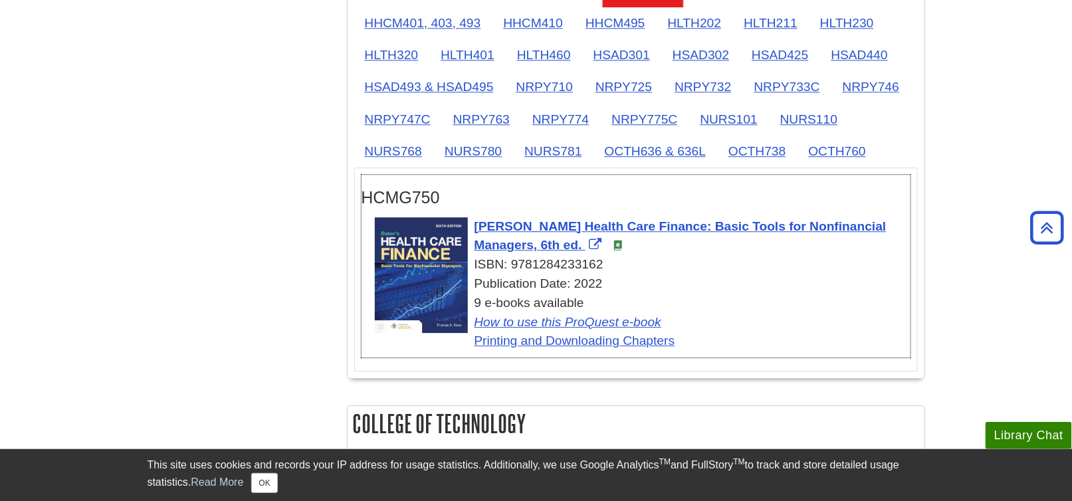
drag, startPoint x: 589, startPoint y: 262, endPoint x: 514, endPoint y: 260, distance: 75.1
click at [514, 260] on div "ISBN: 9781284233162" at bounding box center [642, 264] width 535 height 19
copy div "9781284233162"
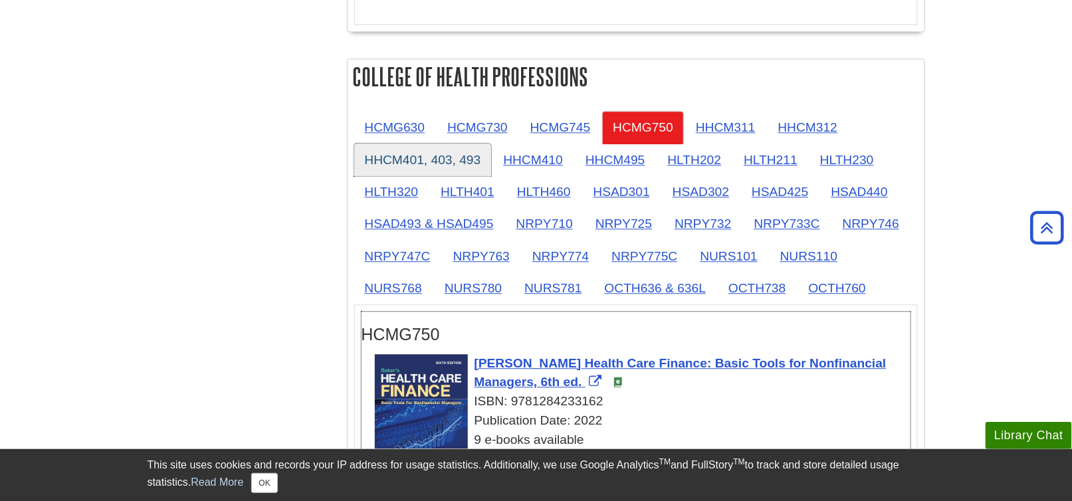
scroll to position [1129, 0]
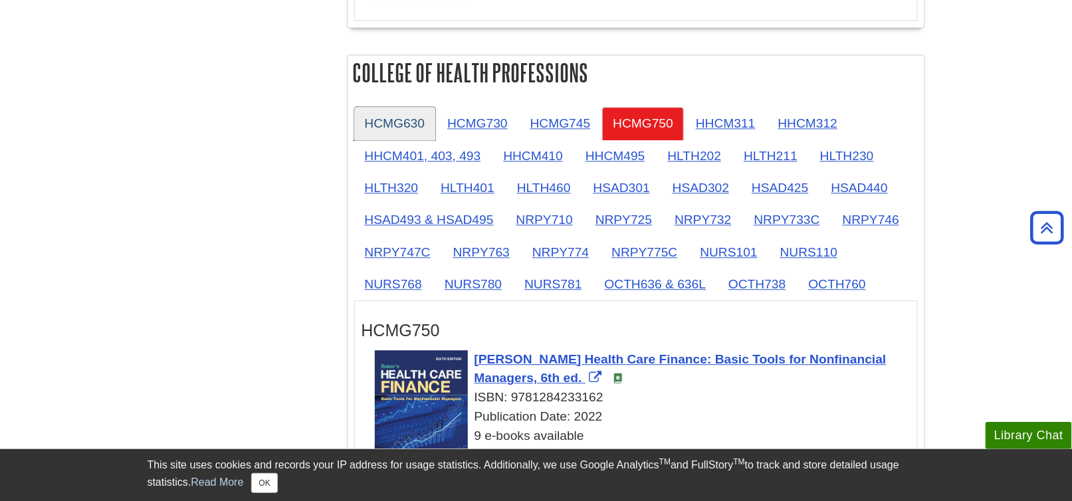
click at [382, 120] on link "HCMG630" at bounding box center [395, 123] width 82 height 33
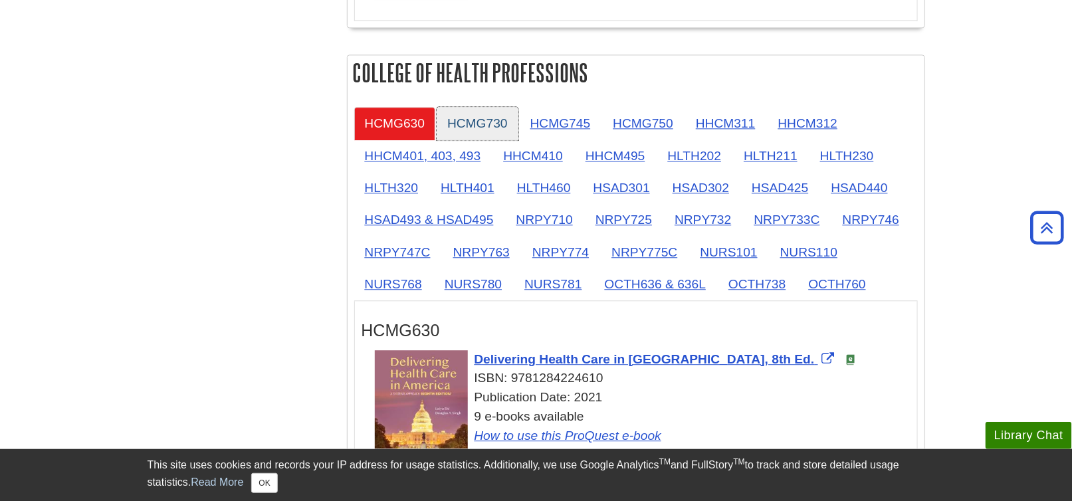
click at [485, 117] on link "HCMG730" at bounding box center [477, 123] width 82 height 33
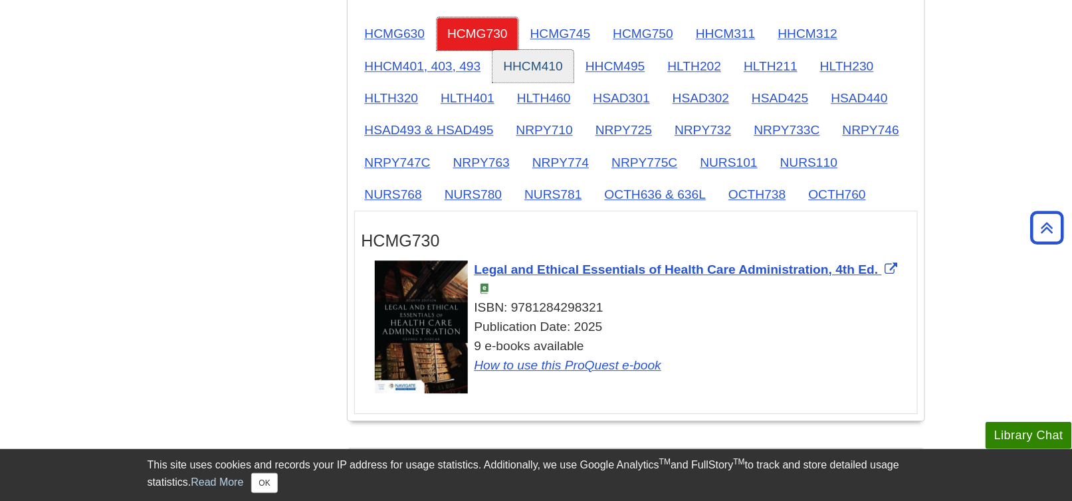
scroll to position [1196, 0]
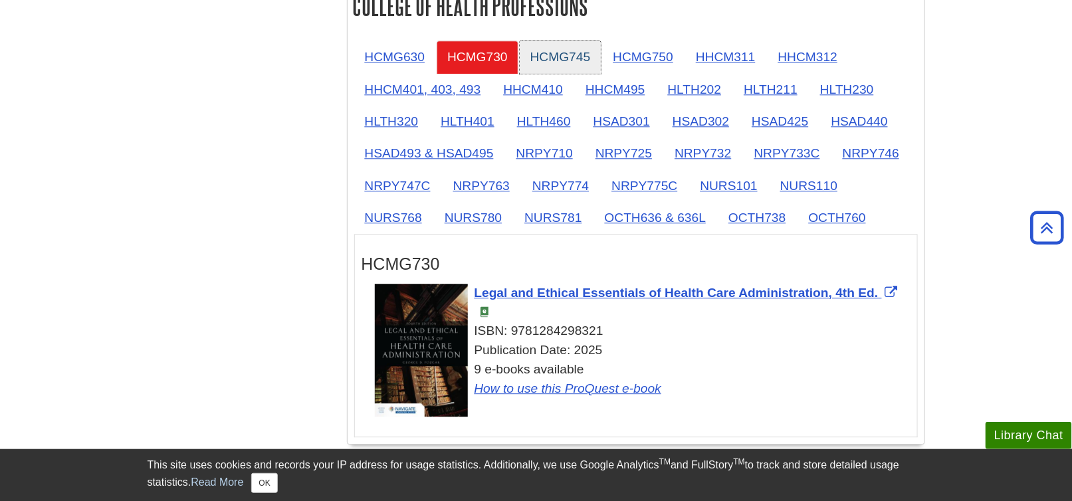
click at [575, 54] on link "HCMG745" at bounding box center [561, 57] width 82 height 33
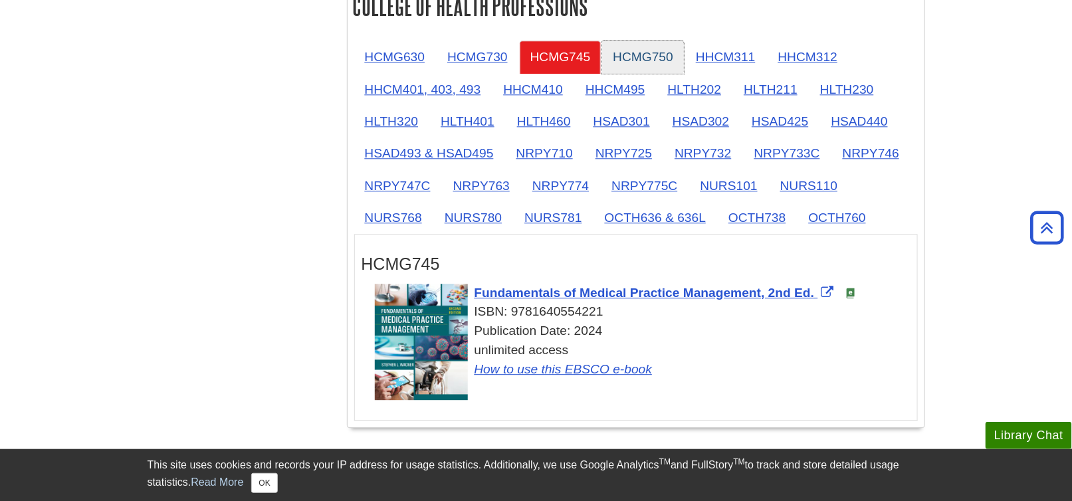
click at [631, 56] on link "HCMG750" at bounding box center [643, 57] width 82 height 33
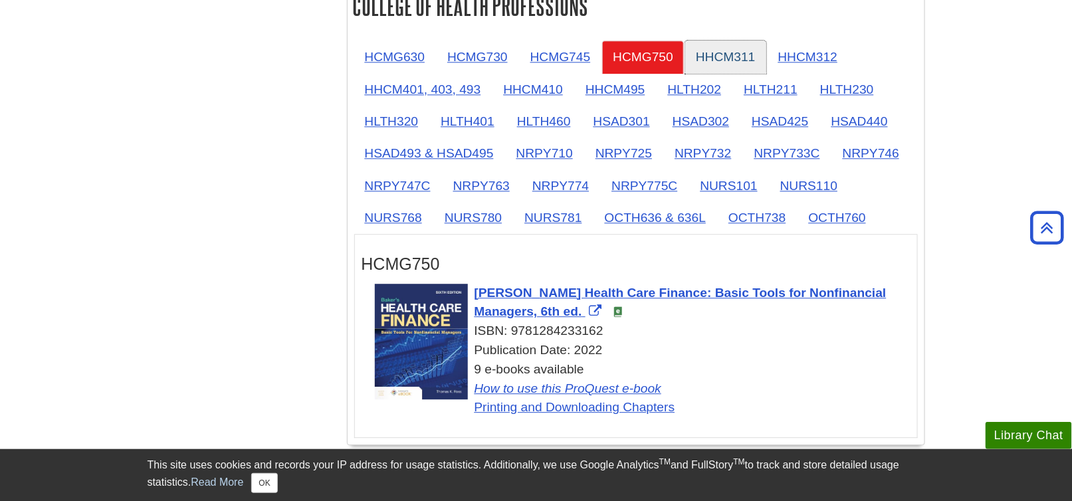
click at [724, 50] on link "HHCM311" at bounding box center [725, 57] width 81 height 33
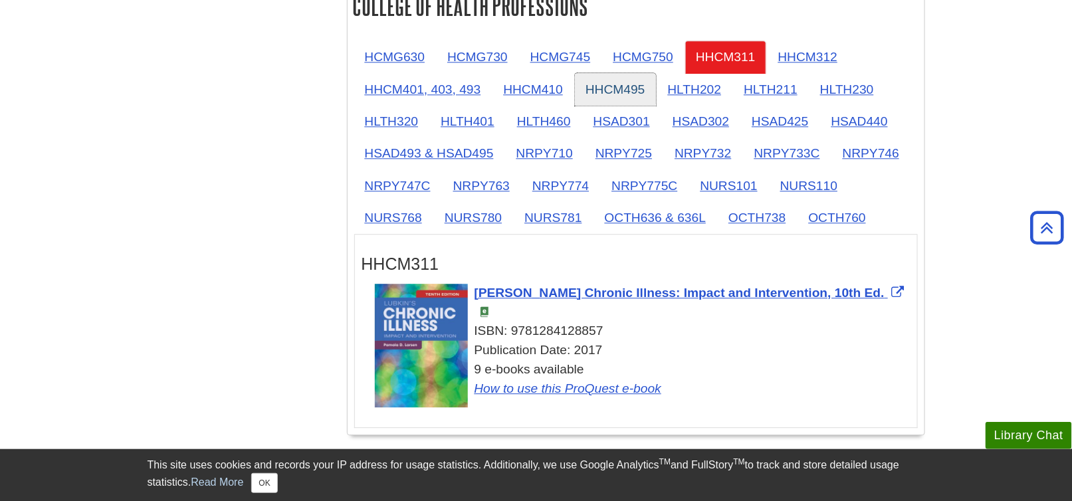
click at [597, 86] on link "HHCM495" at bounding box center [615, 89] width 81 height 33
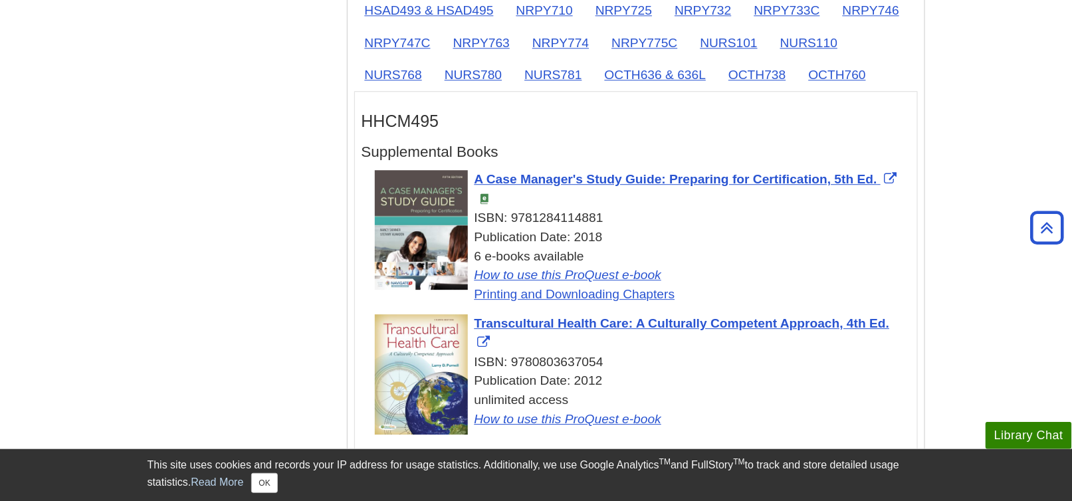
scroll to position [1329, 0]
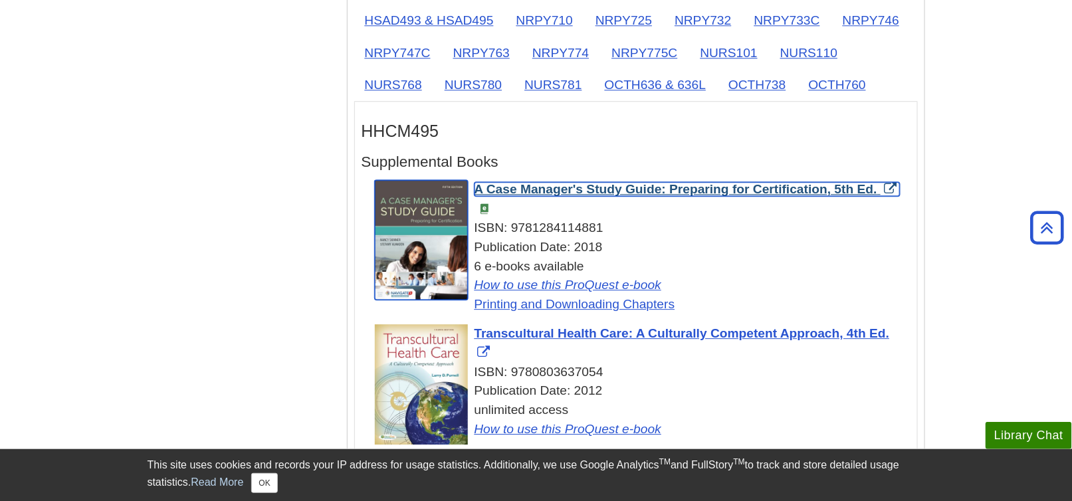
click at [614, 182] on span "A Case Manager's Study Guide: Preparing for Certification, 5th Ed." at bounding box center [675, 189] width 403 height 14
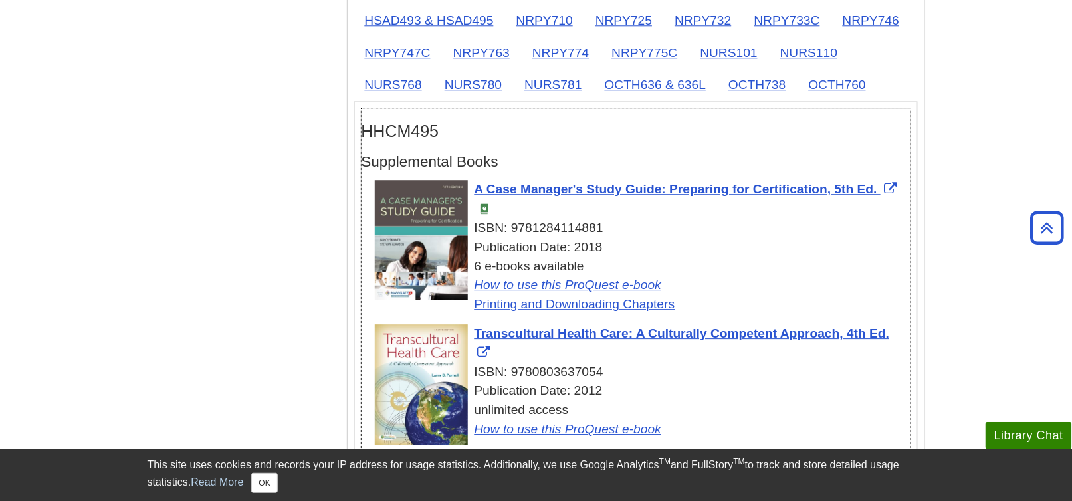
drag, startPoint x: 604, startPoint y: 217, endPoint x: 513, endPoint y: 223, distance: 91.3
click at [513, 223] on div "ISBN: 9781284114881" at bounding box center [642, 228] width 535 height 19
copy div "9781284114881"
